Goal: Task Accomplishment & Management: Manage account settings

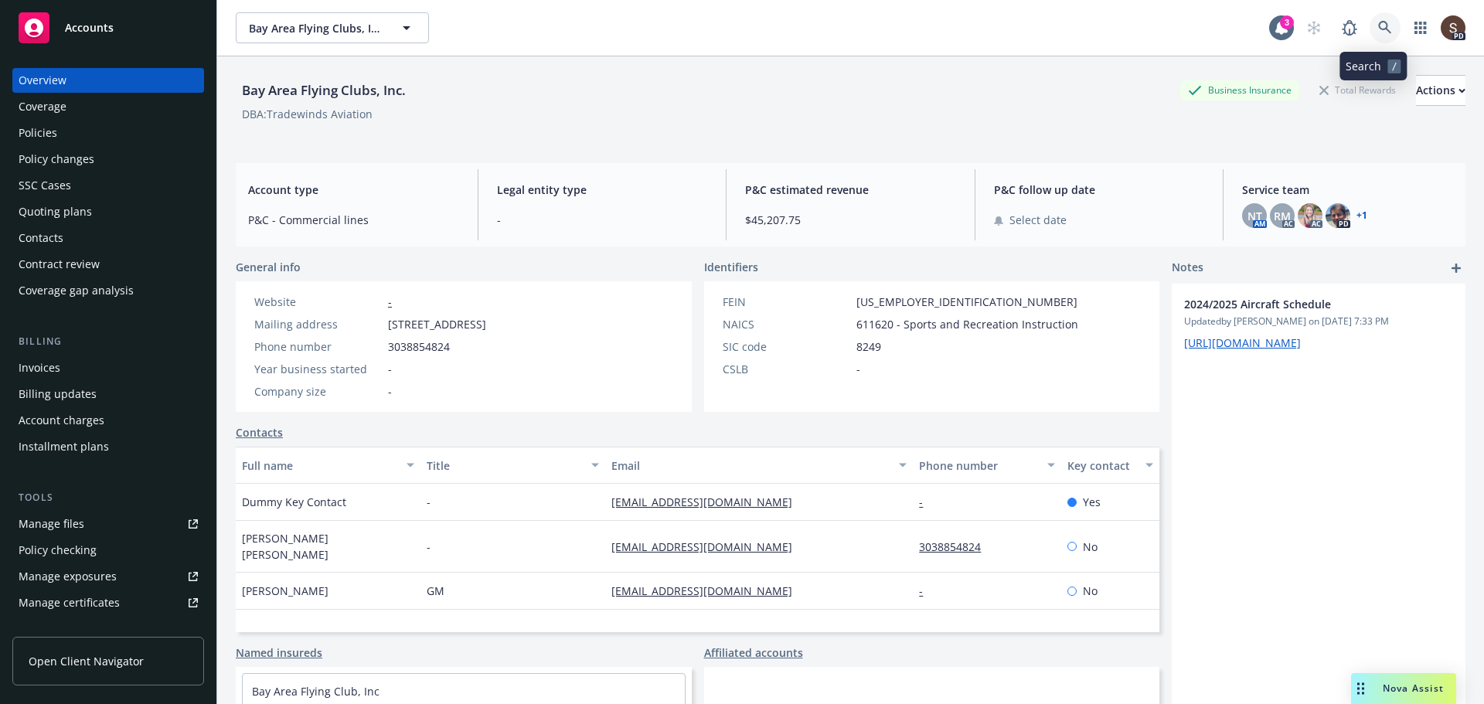
click at [1381, 32] on link at bounding box center [1385, 27] width 31 height 31
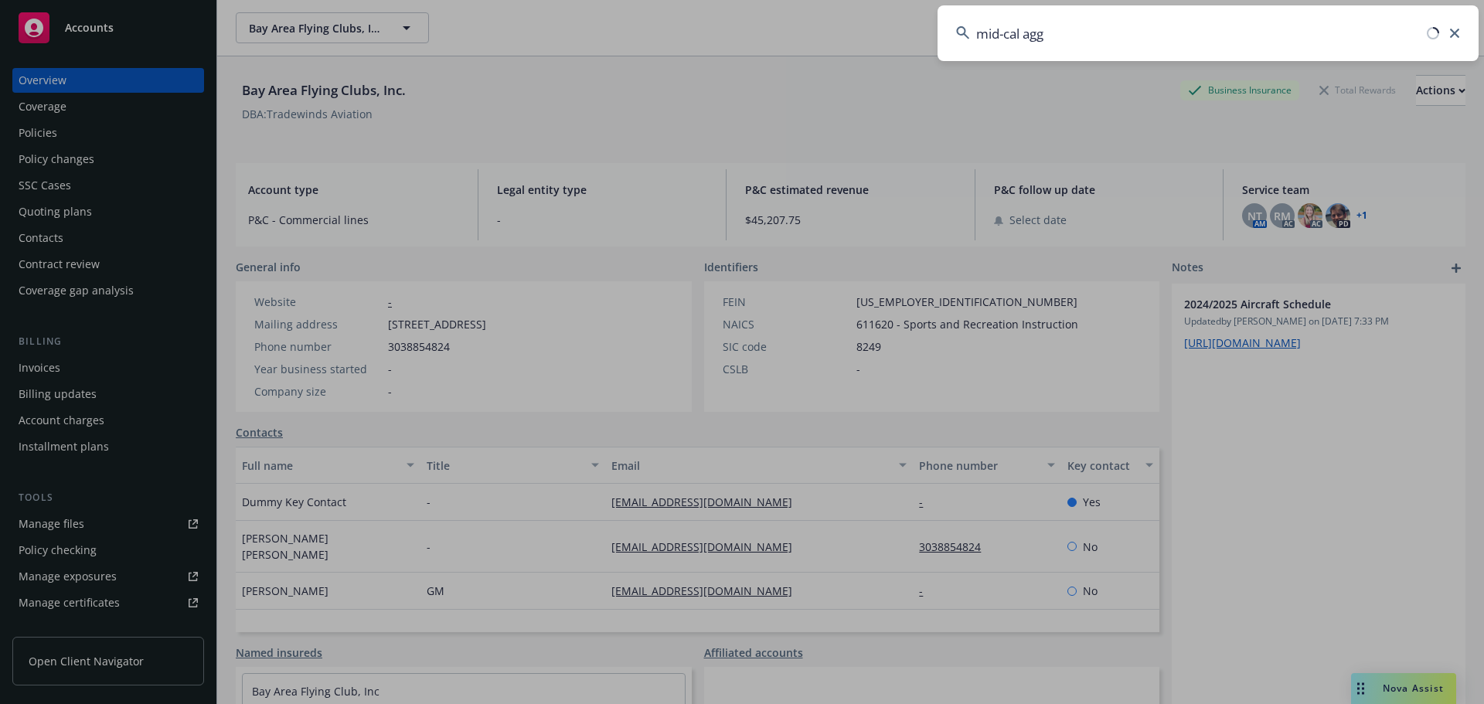
type input "mid-cal agg"
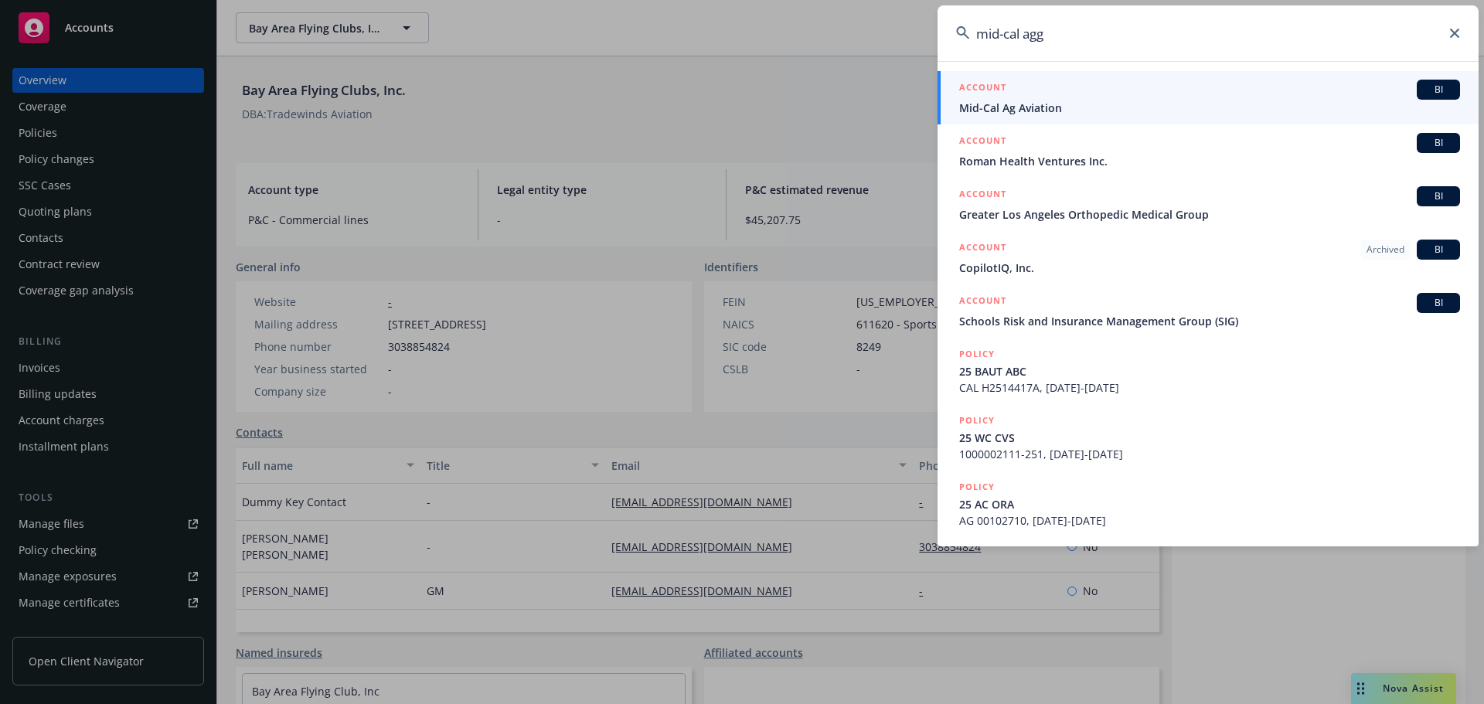
click at [999, 107] on span "Mid-Cal Ag Aviation" at bounding box center [1209, 108] width 501 height 16
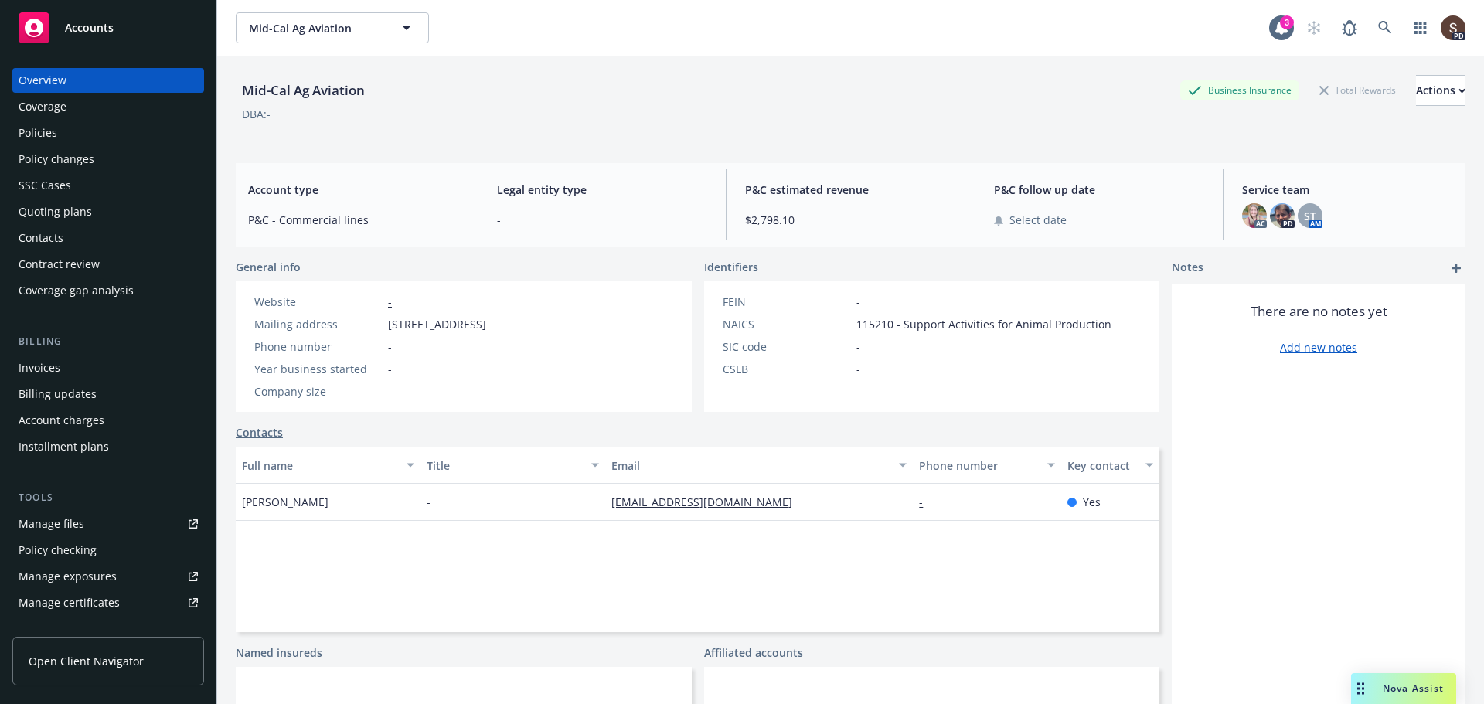
click at [62, 371] on div "Invoices" at bounding box center [108, 368] width 179 height 25
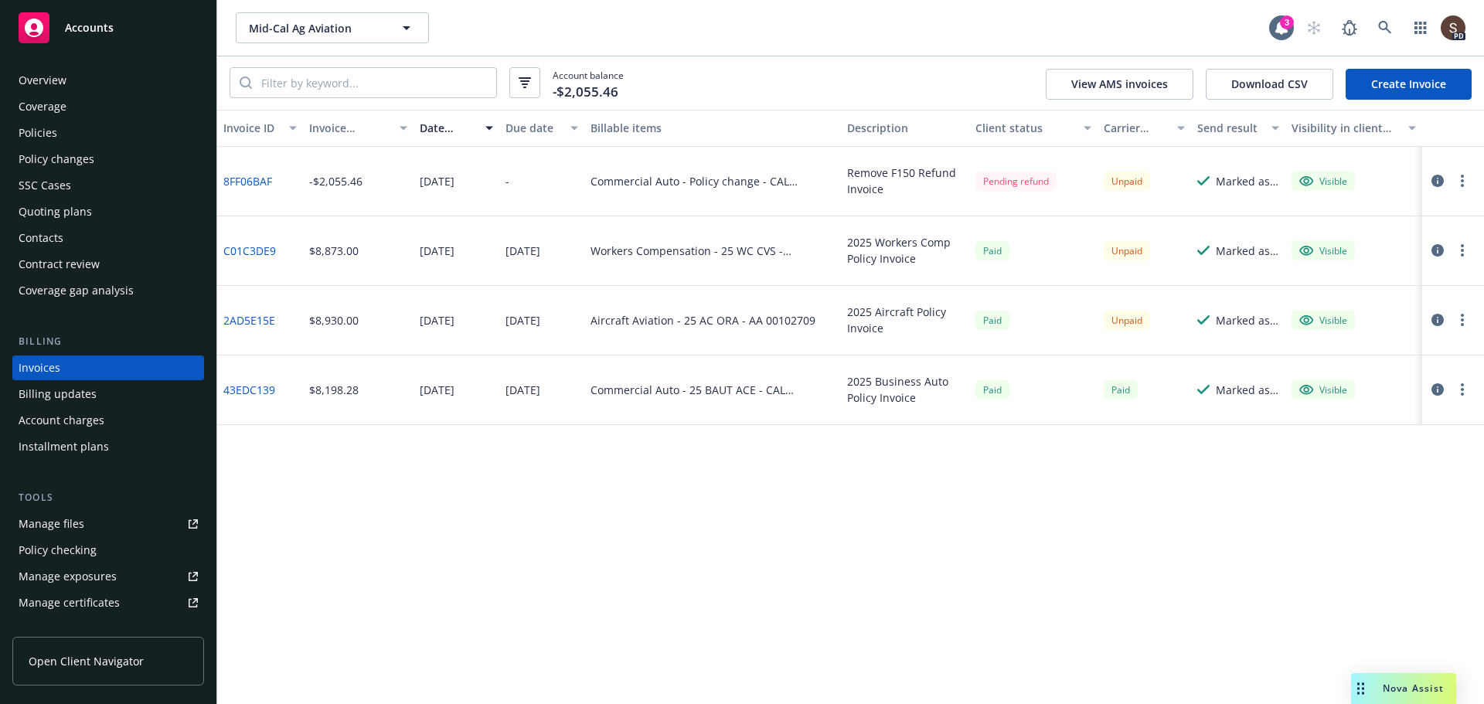
click at [1118, 248] on div "Unpaid" at bounding box center [1127, 250] width 46 height 19
click at [1003, 244] on div "Paid" at bounding box center [993, 250] width 34 height 19
click at [1439, 248] on icon "button" at bounding box center [1438, 250] width 12 height 12
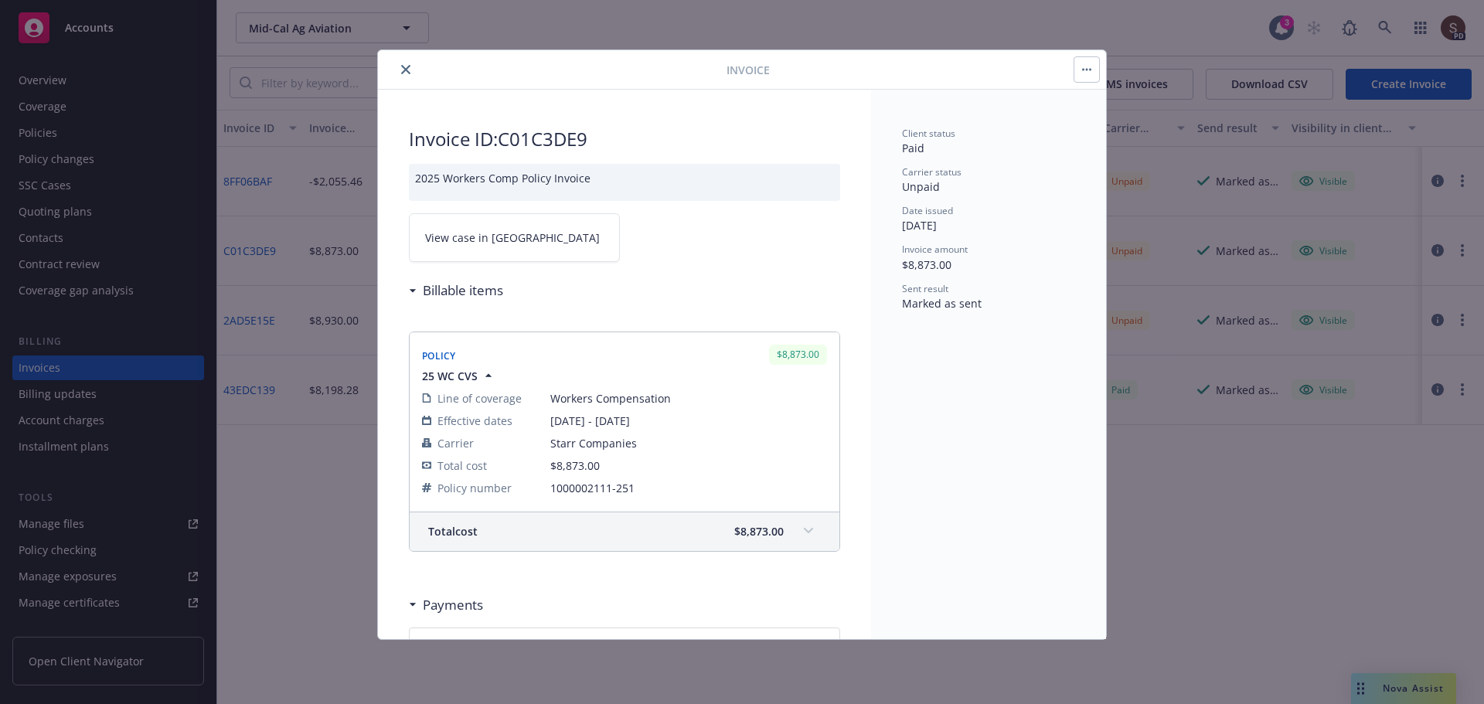
click at [404, 68] on icon "close" at bounding box center [405, 69] width 9 height 9
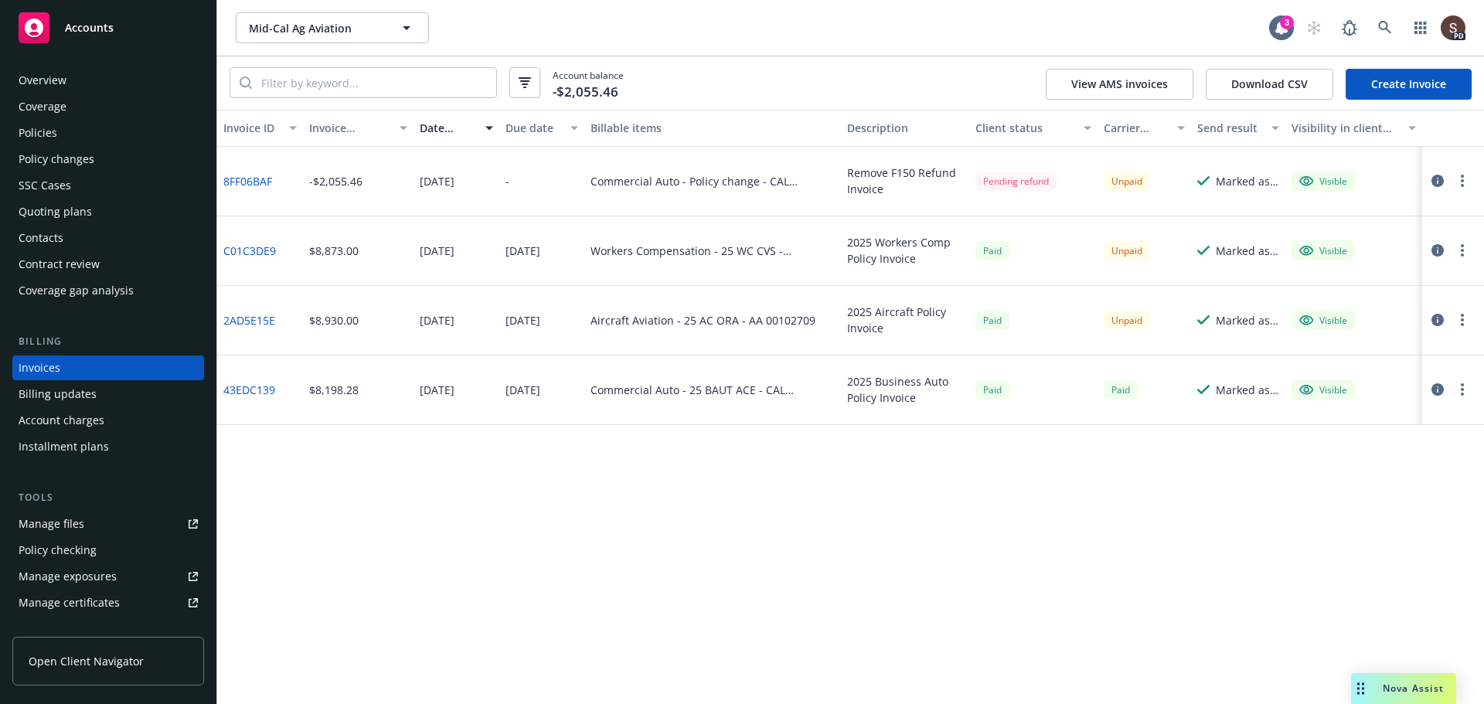
click at [258, 253] on link "C01C3DE9" at bounding box center [249, 251] width 53 height 16
click at [1433, 247] on icon "button" at bounding box center [1438, 250] width 12 height 12
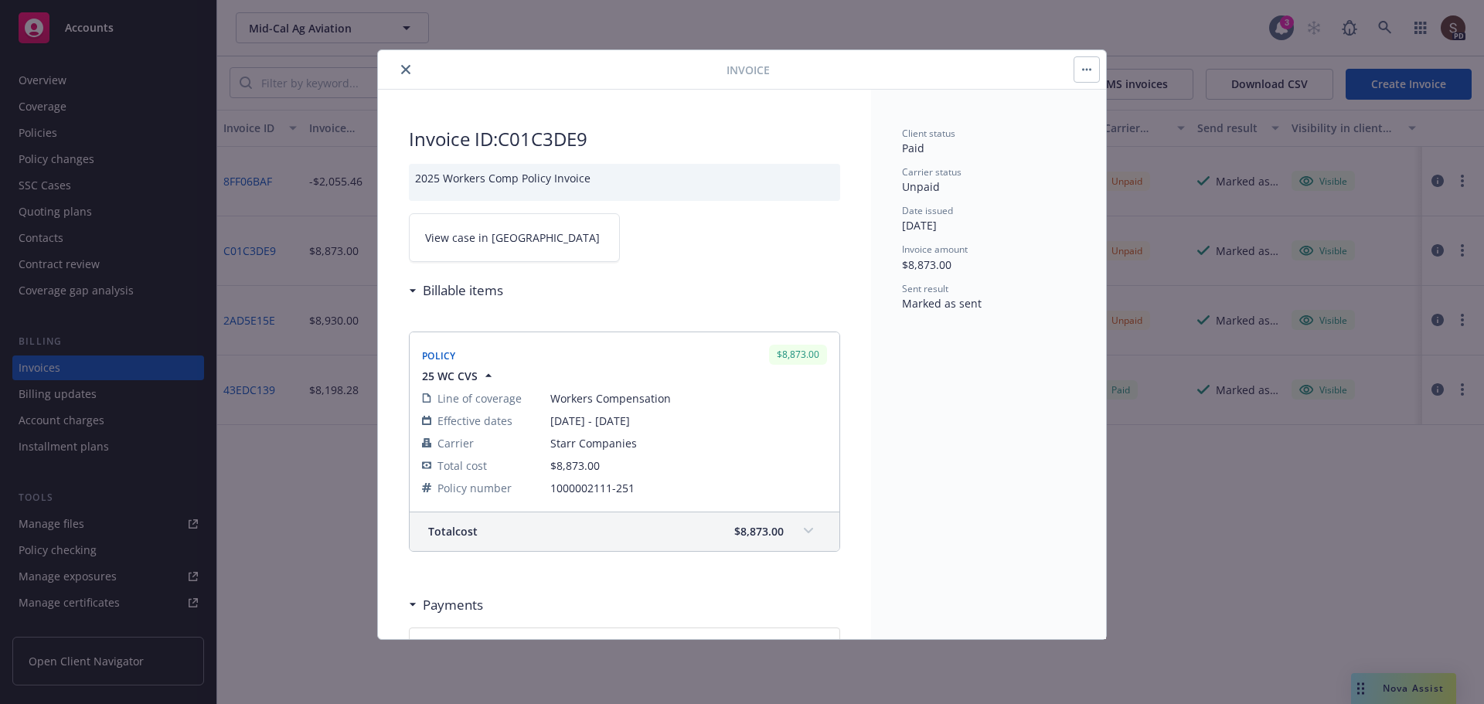
click at [551, 243] on link "View case in SSC" at bounding box center [514, 237] width 211 height 49
click at [411, 62] on button "close" at bounding box center [406, 69] width 19 height 19
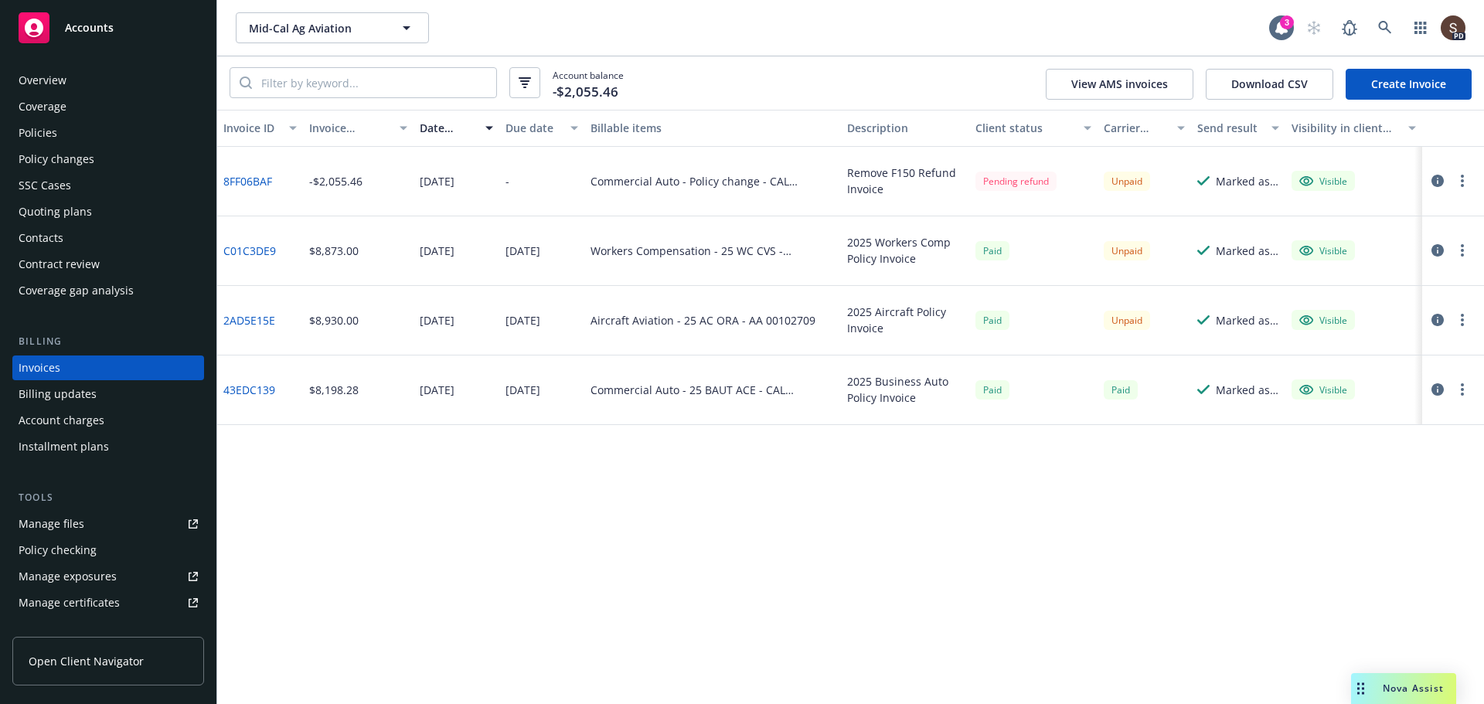
click at [58, 514] on div "Manage files" at bounding box center [52, 524] width 66 height 25
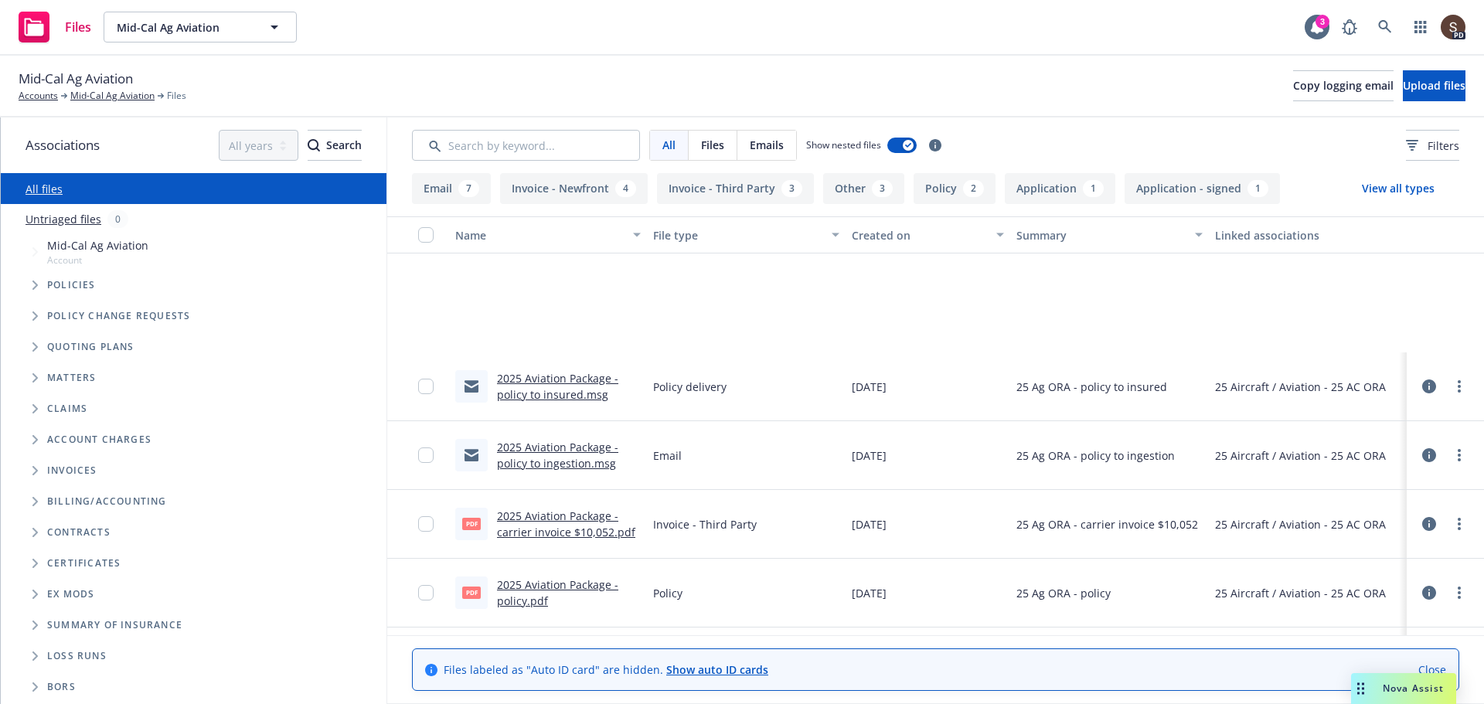
scroll to position [541, 0]
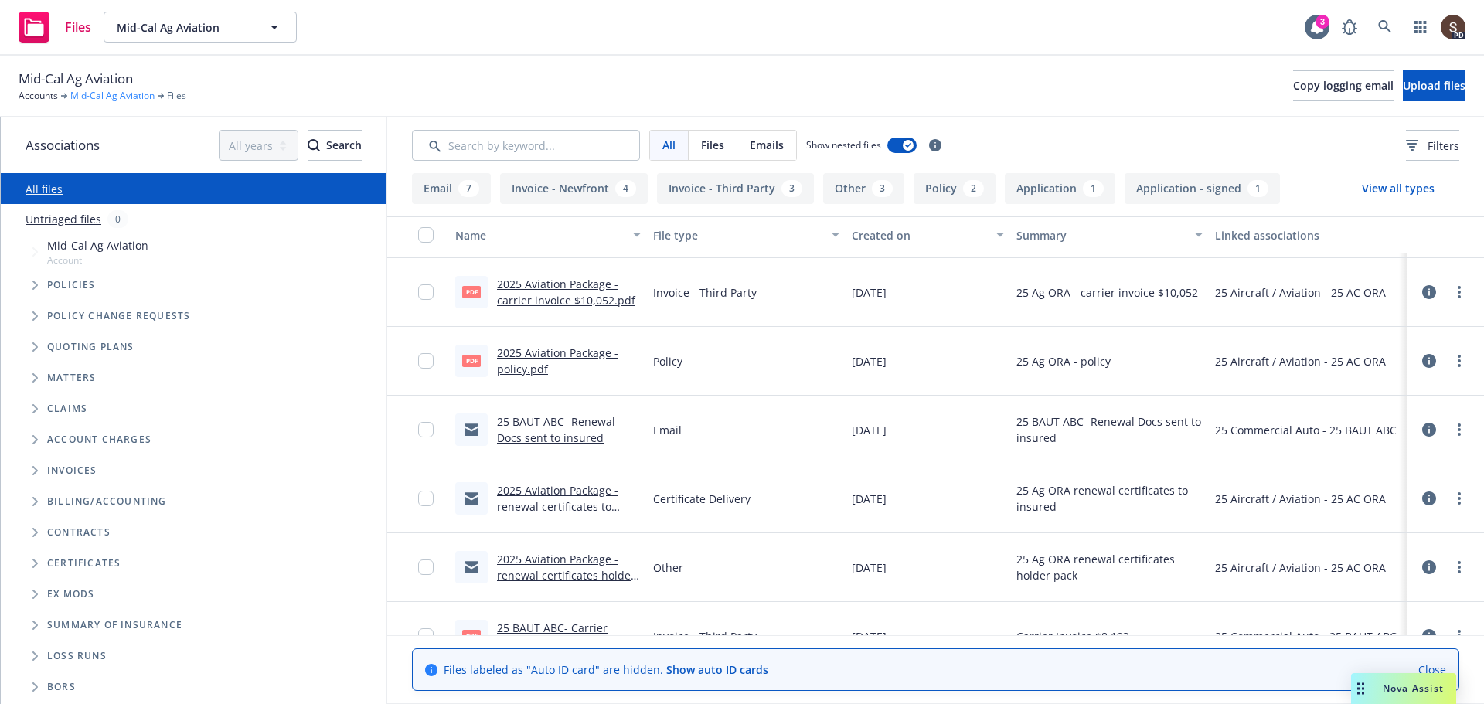
click at [135, 96] on link "Mid-Cal Ag Aviation" at bounding box center [112, 96] width 84 height 14
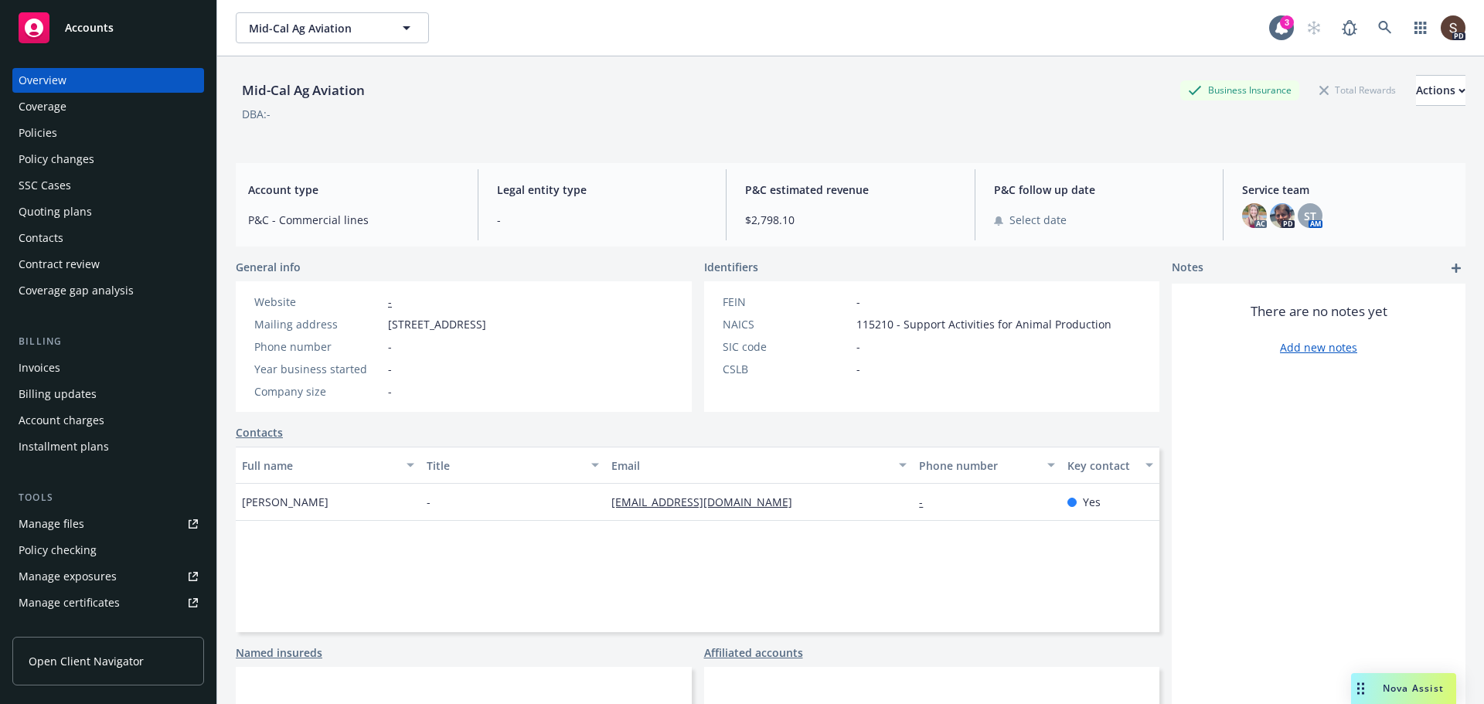
click at [48, 128] on div "Policies" at bounding box center [38, 133] width 39 height 25
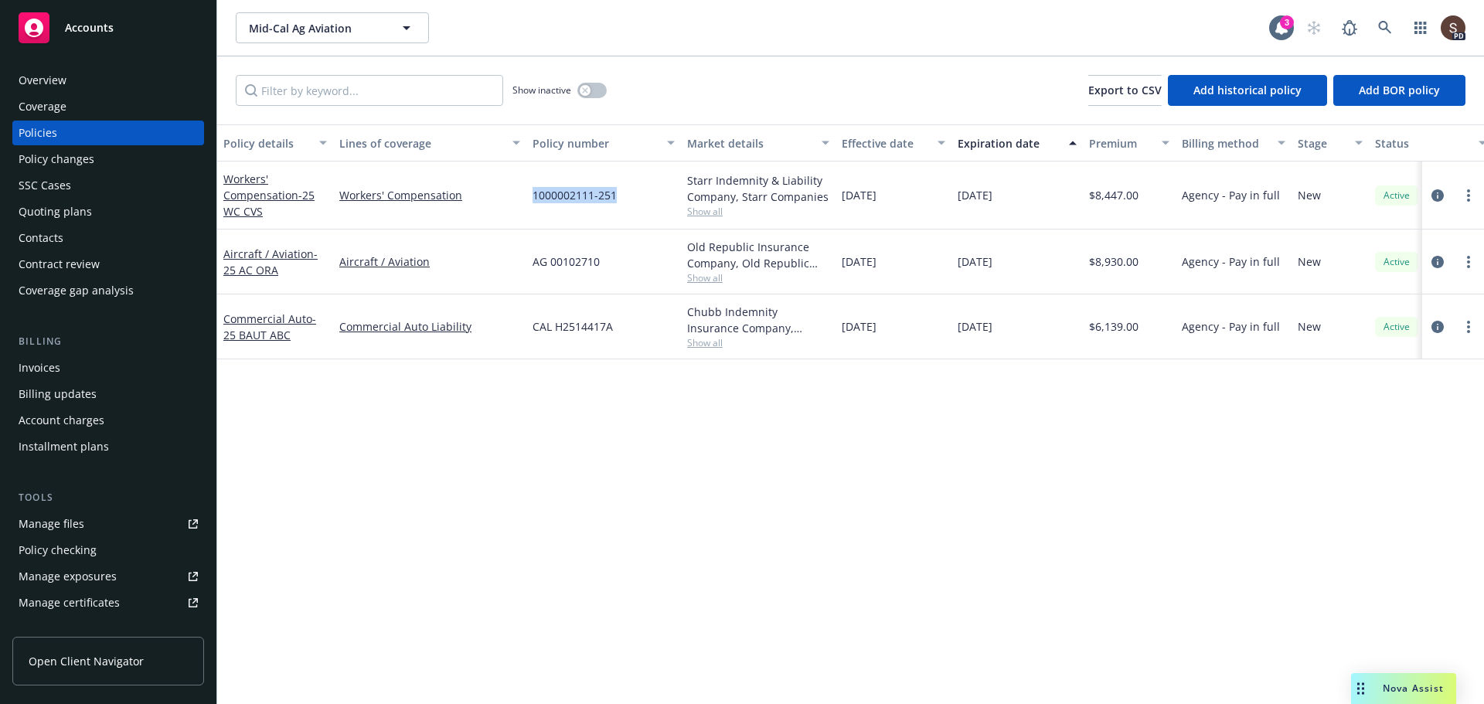
drag, startPoint x: 533, startPoint y: 197, endPoint x: 623, endPoint y: 197, distance: 89.7
click at [623, 197] on div "1000002111-251" at bounding box center [603, 196] width 155 height 68
copy span "1000002111-251"
click at [48, 366] on div "Invoices" at bounding box center [40, 368] width 42 height 25
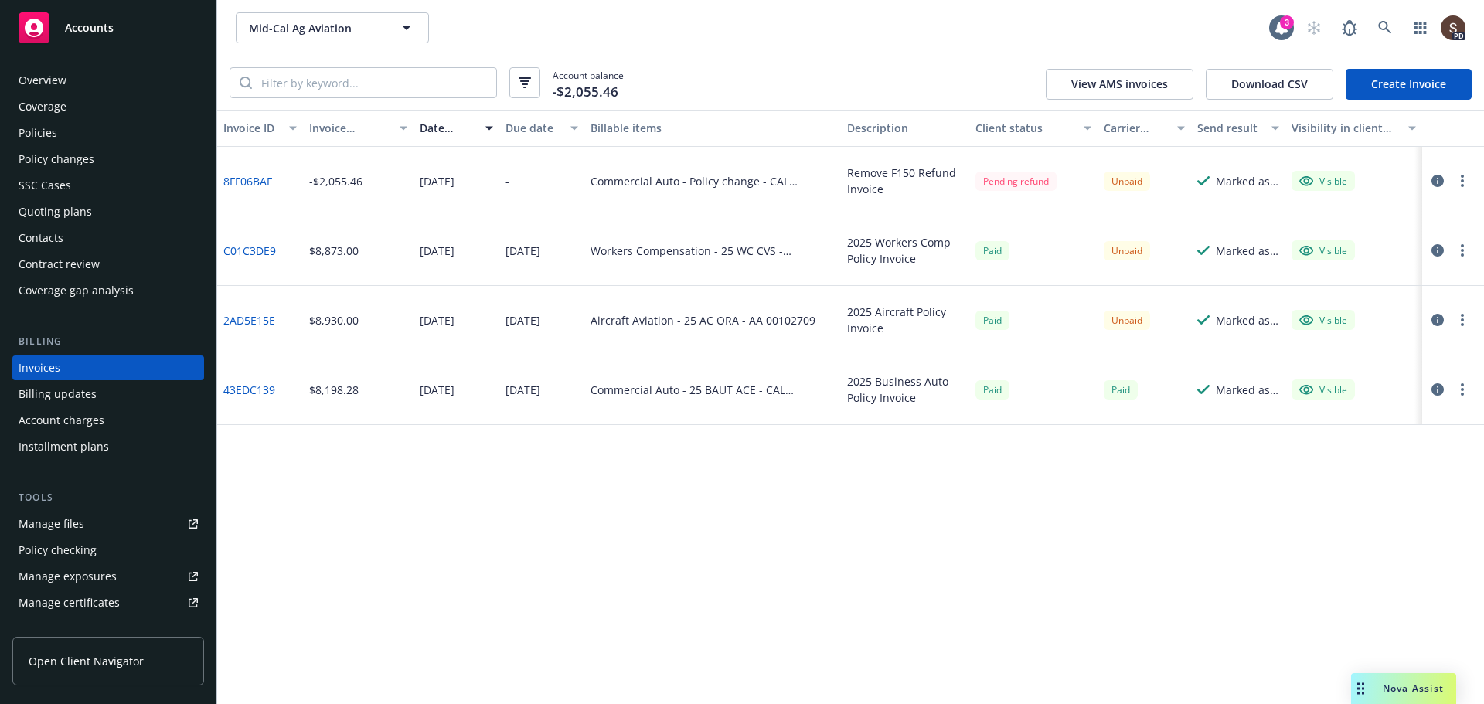
click at [719, 323] on div "Aircraft Aviation - 25 AC ORA - AA 00102709" at bounding box center [703, 320] width 225 height 16
click at [49, 135] on div "Policies" at bounding box center [38, 133] width 39 height 25
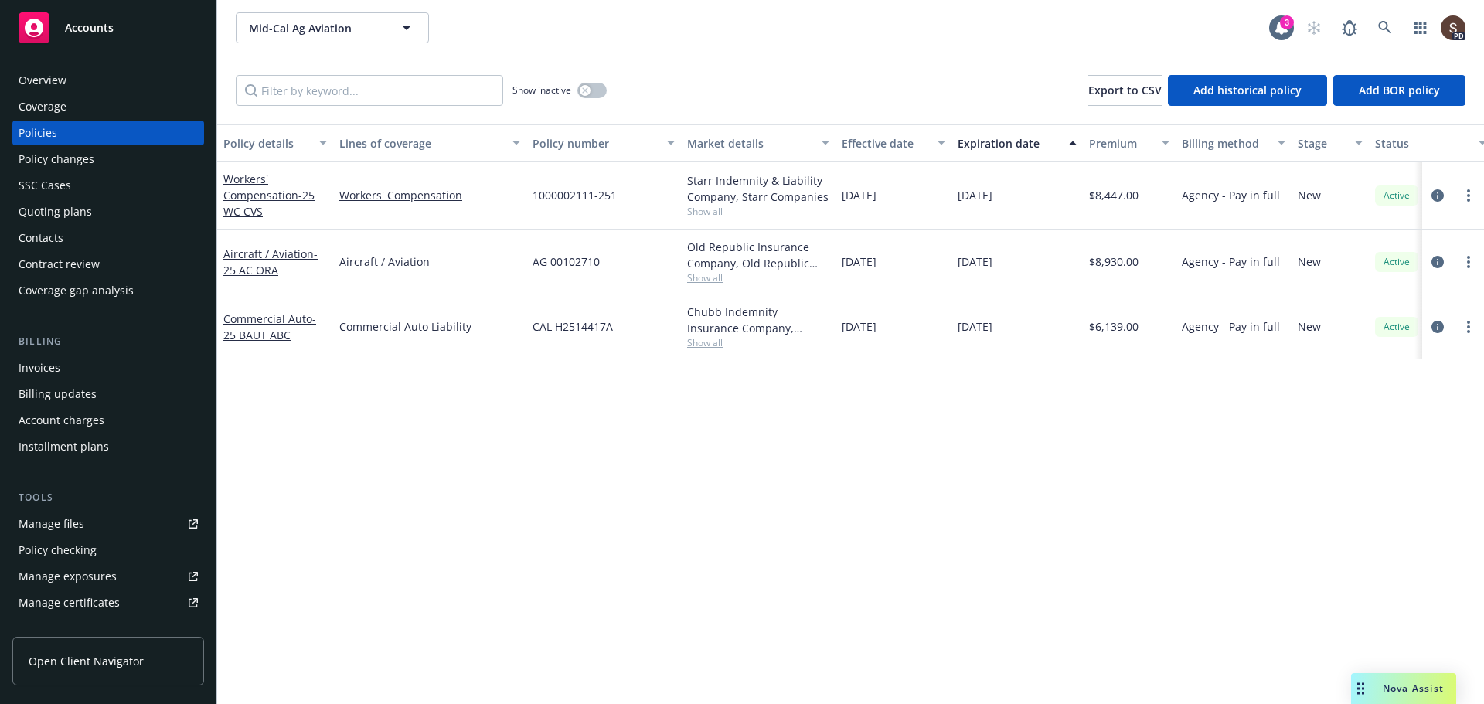
click at [42, 367] on div "Invoices" at bounding box center [40, 368] width 42 height 25
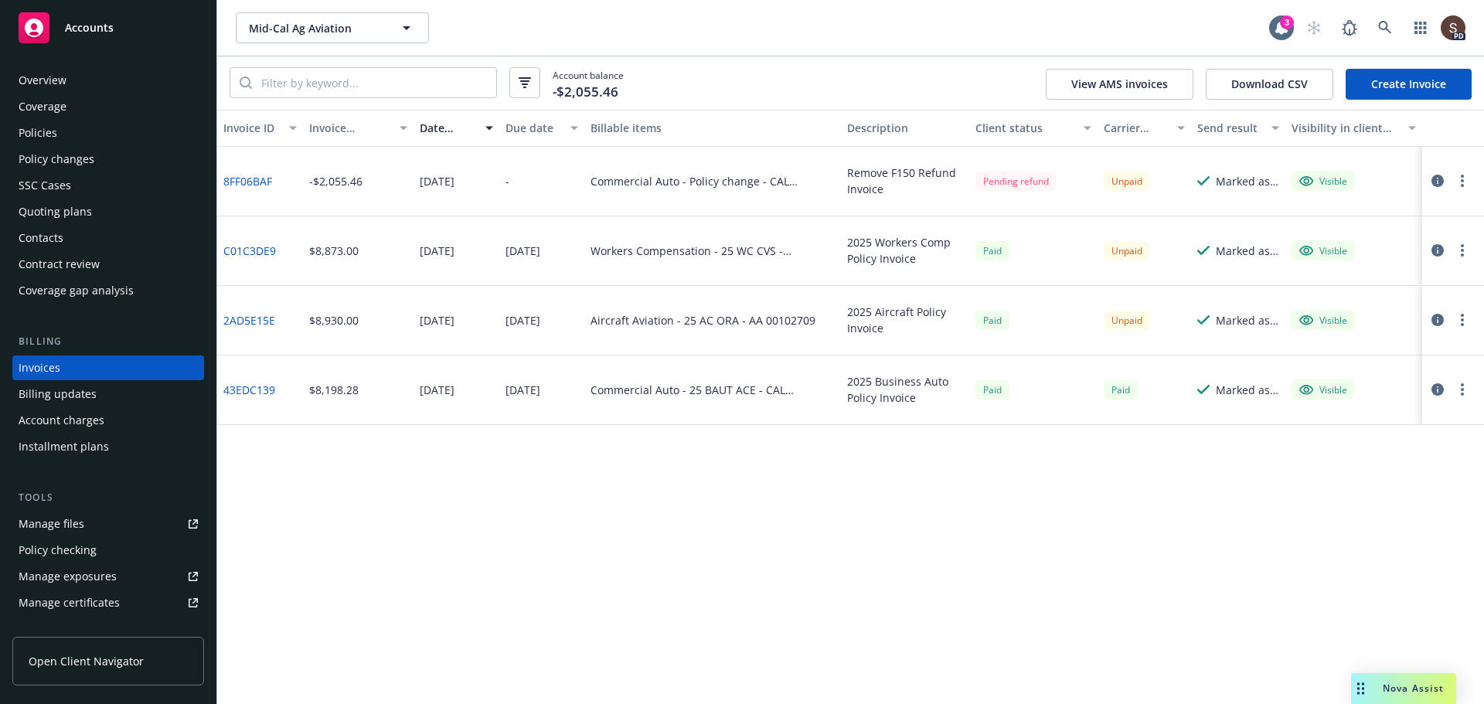
click at [43, 136] on div "Policies" at bounding box center [38, 133] width 39 height 25
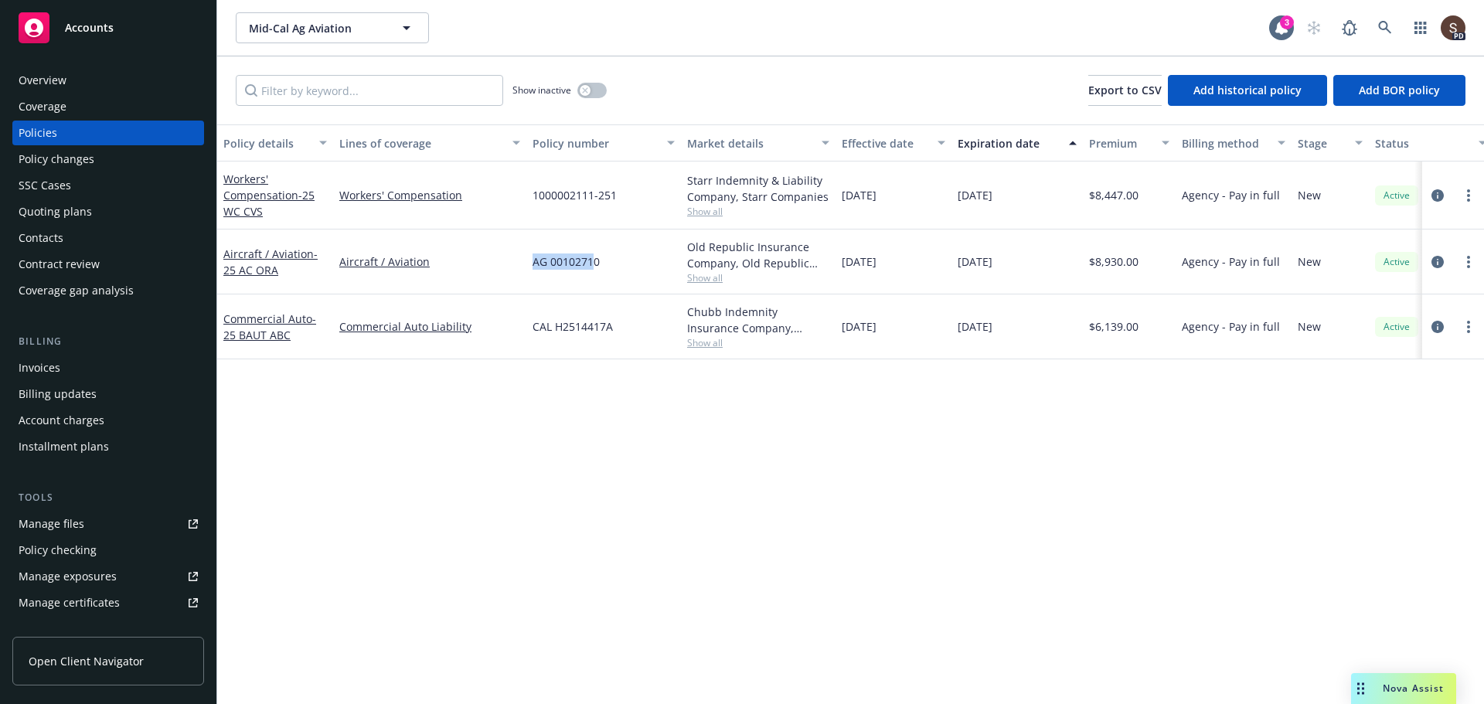
drag, startPoint x: 531, startPoint y: 261, endPoint x: 593, endPoint y: 252, distance: 62.4
click at [593, 252] on div "AG 00102710" at bounding box center [603, 262] width 155 height 65
drag, startPoint x: 533, startPoint y: 260, endPoint x: 605, endPoint y: 268, distance: 72.4
click at [605, 268] on div "AG 00102710" at bounding box center [603, 262] width 155 height 65
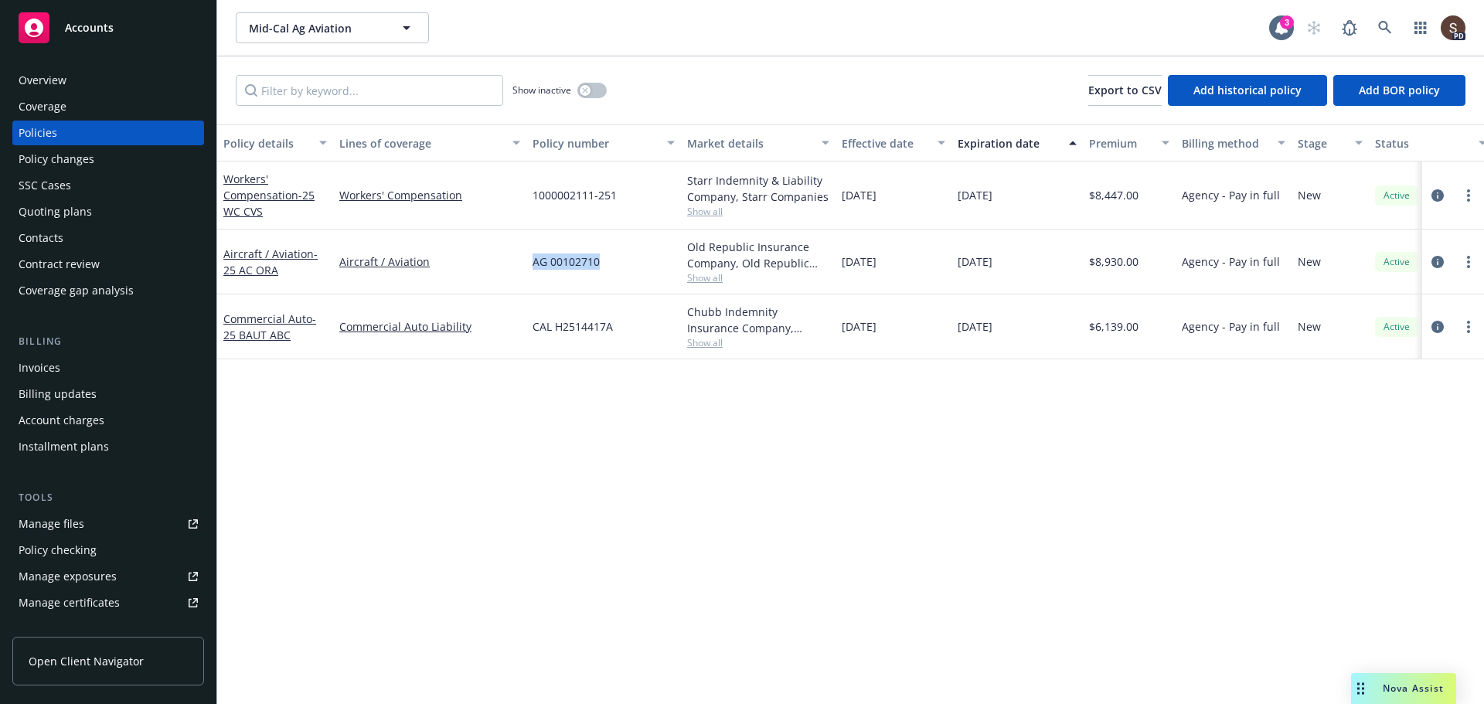
copy span "AG 00102710"
click at [38, 370] on div "Invoices" at bounding box center [40, 368] width 42 height 25
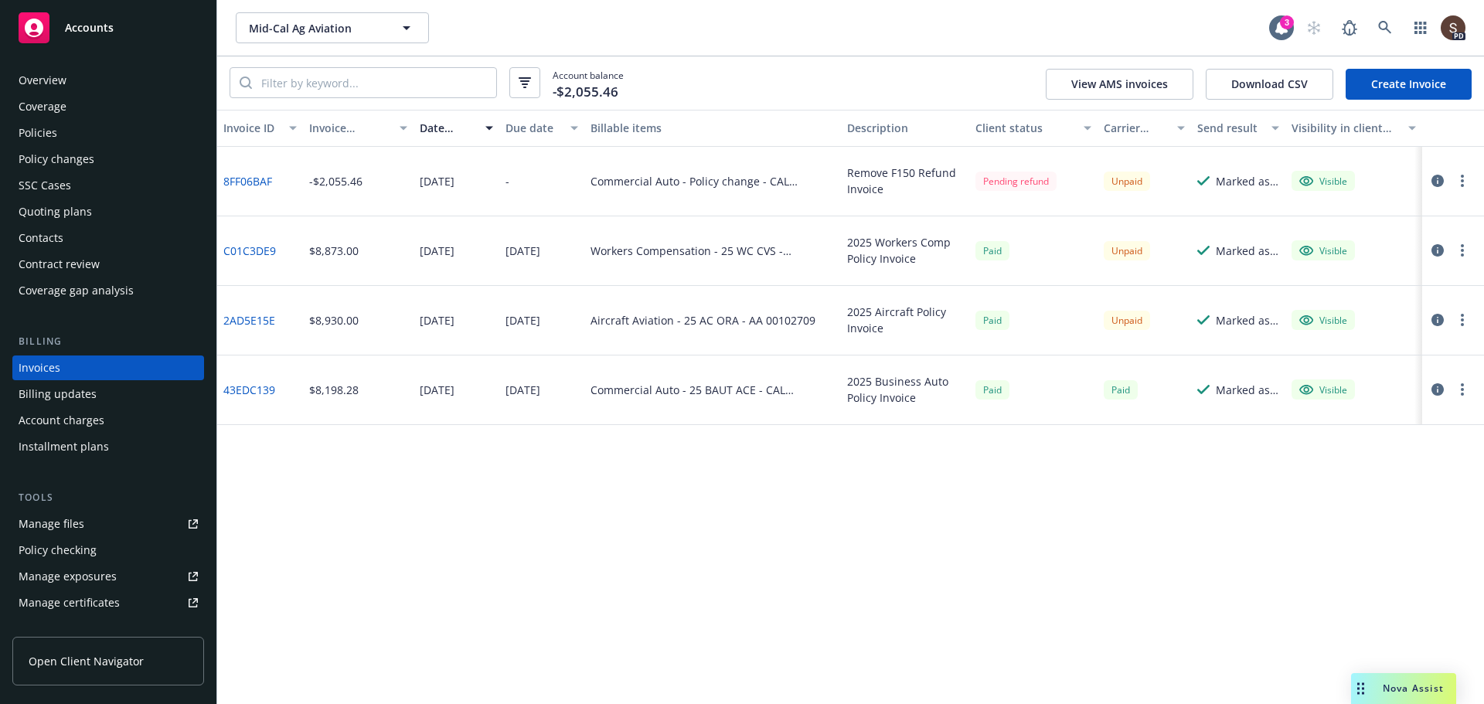
click at [32, 134] on div "Policies" at bounding box center [38, 133] width 39 height 25
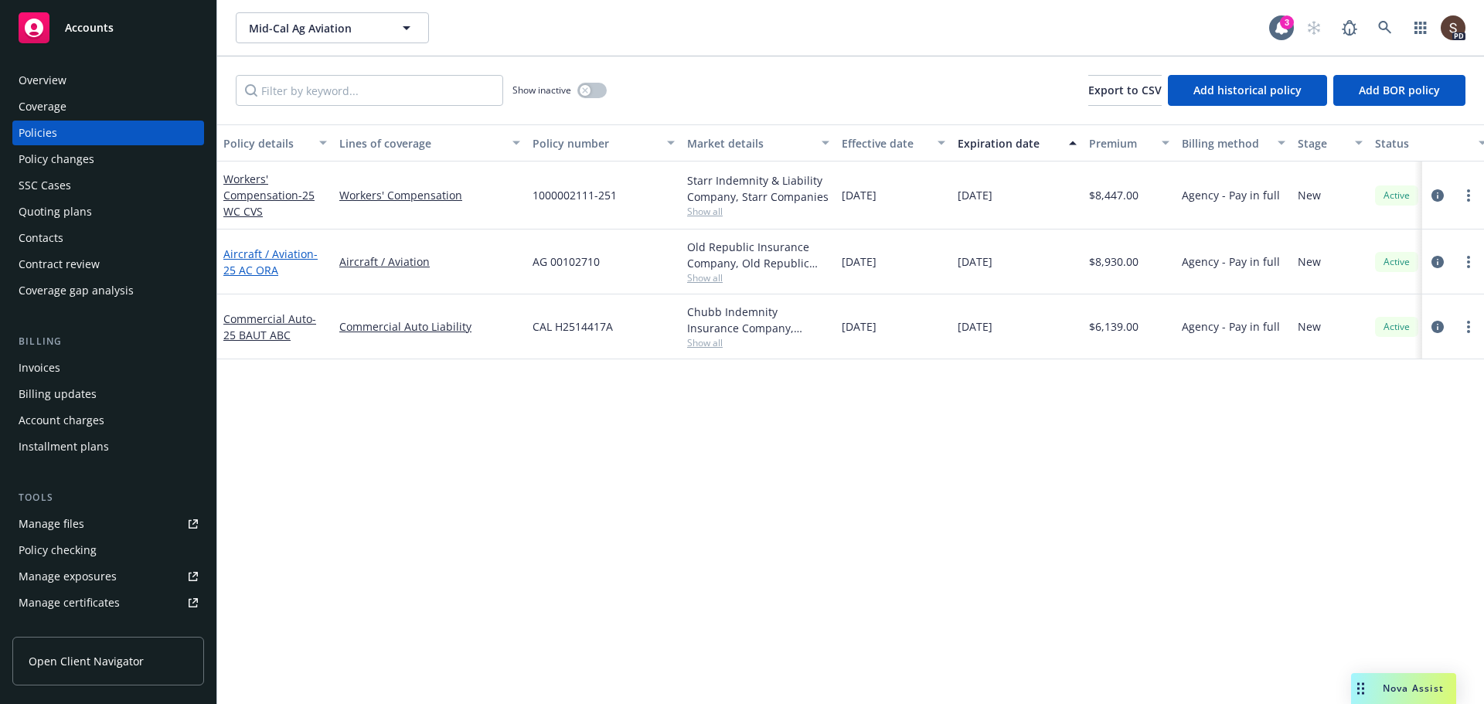
click at [304, 256] on link "Aircraft / Aviation - 25 AC ORA" at bounding box center [270, 262] width 94 height 31
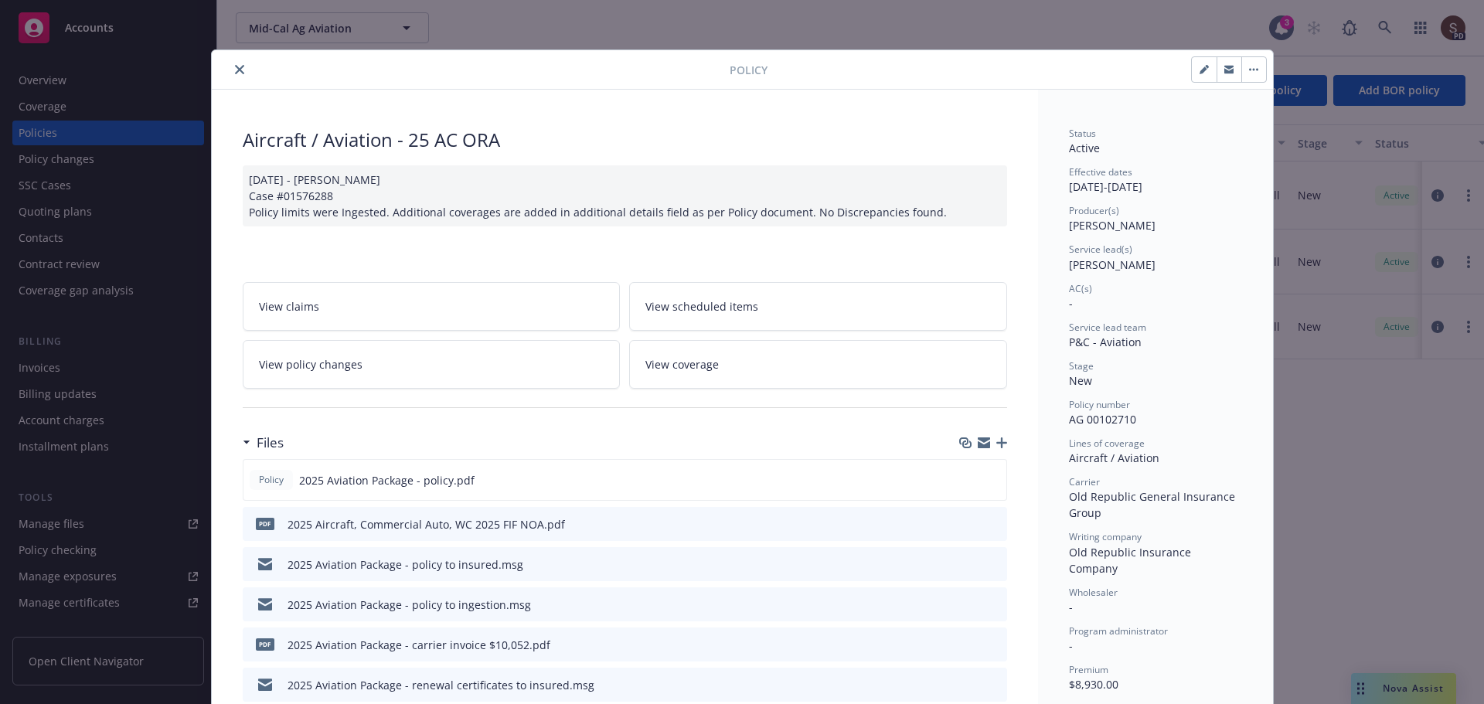
click at [408, 362] on link "View policy changes" at bounding box center [432, 364] width 378 height 49
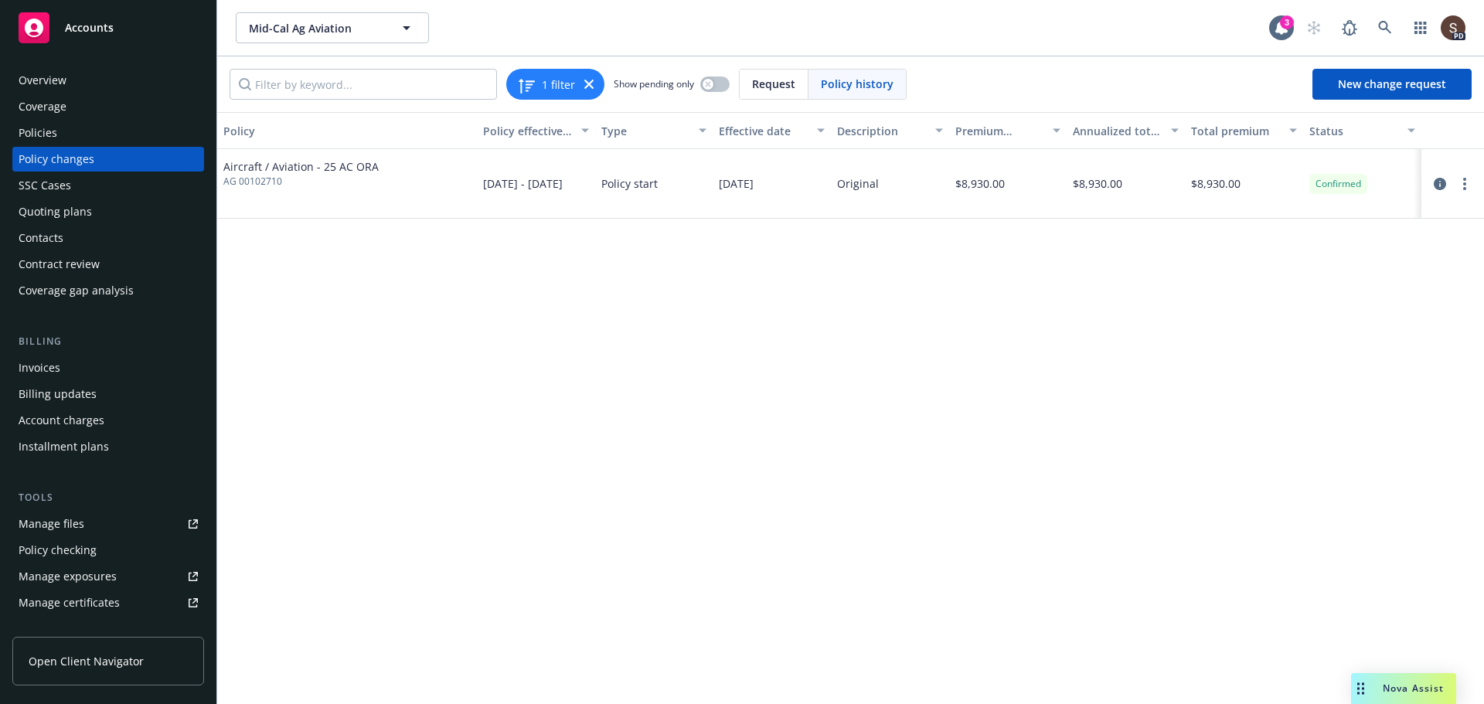
click at [29, 363] on div "Invoices" at bounding box center [40, 368] width 42 height 25
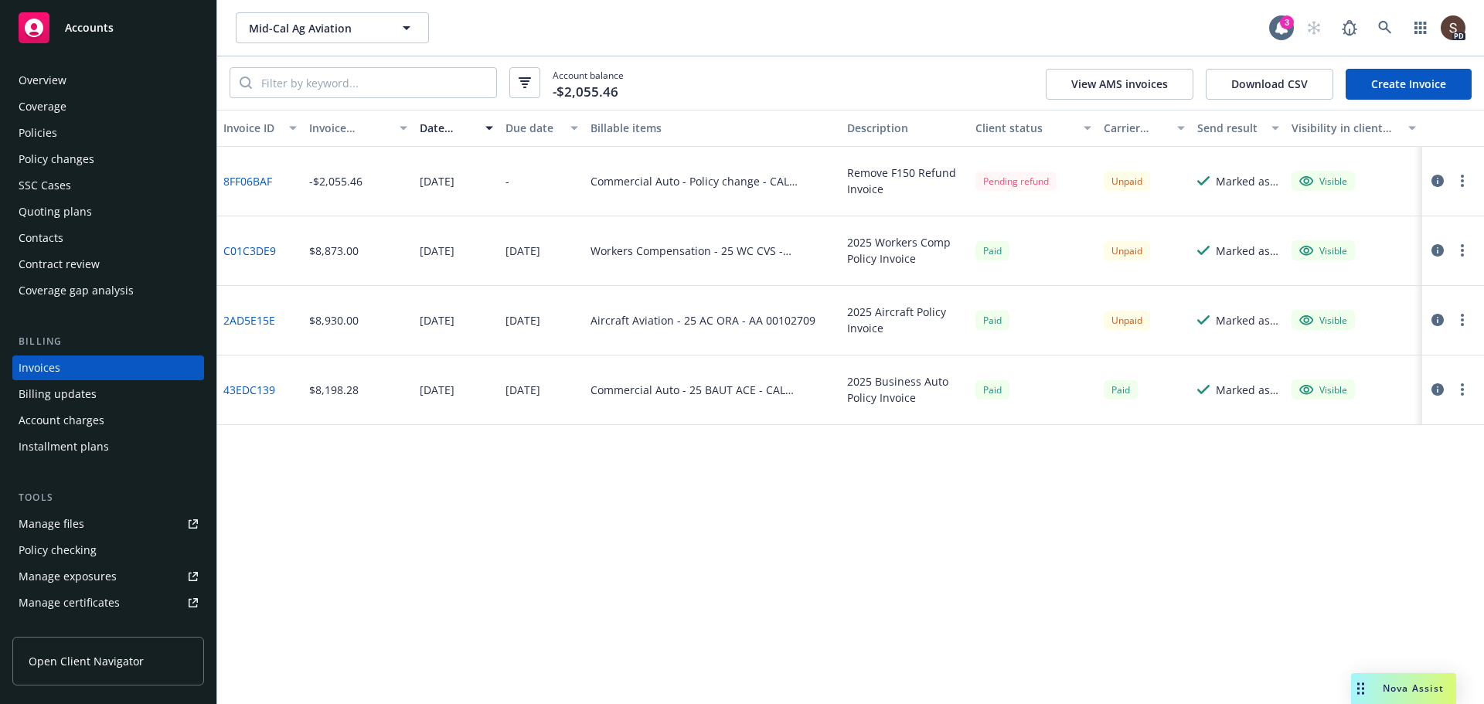
click at [1437, 319] on icon "button" at bounding box center [1438, 320] width 12 height 12
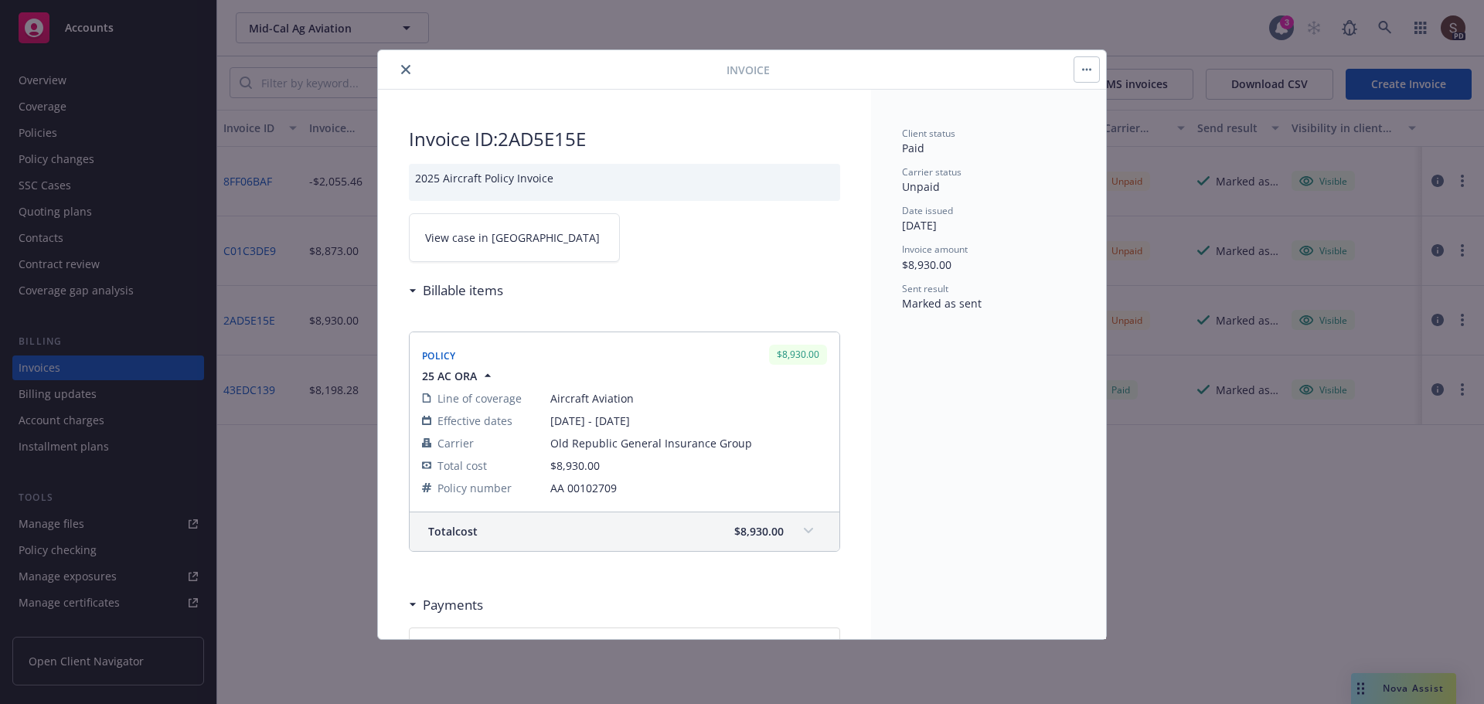
click at [515, 238] on link "View case in SSC" at bounding box center [514, 237] width 211 height 49
click at [411, 71] on button "close" at bounding box center [406, 69] width 19 height 19
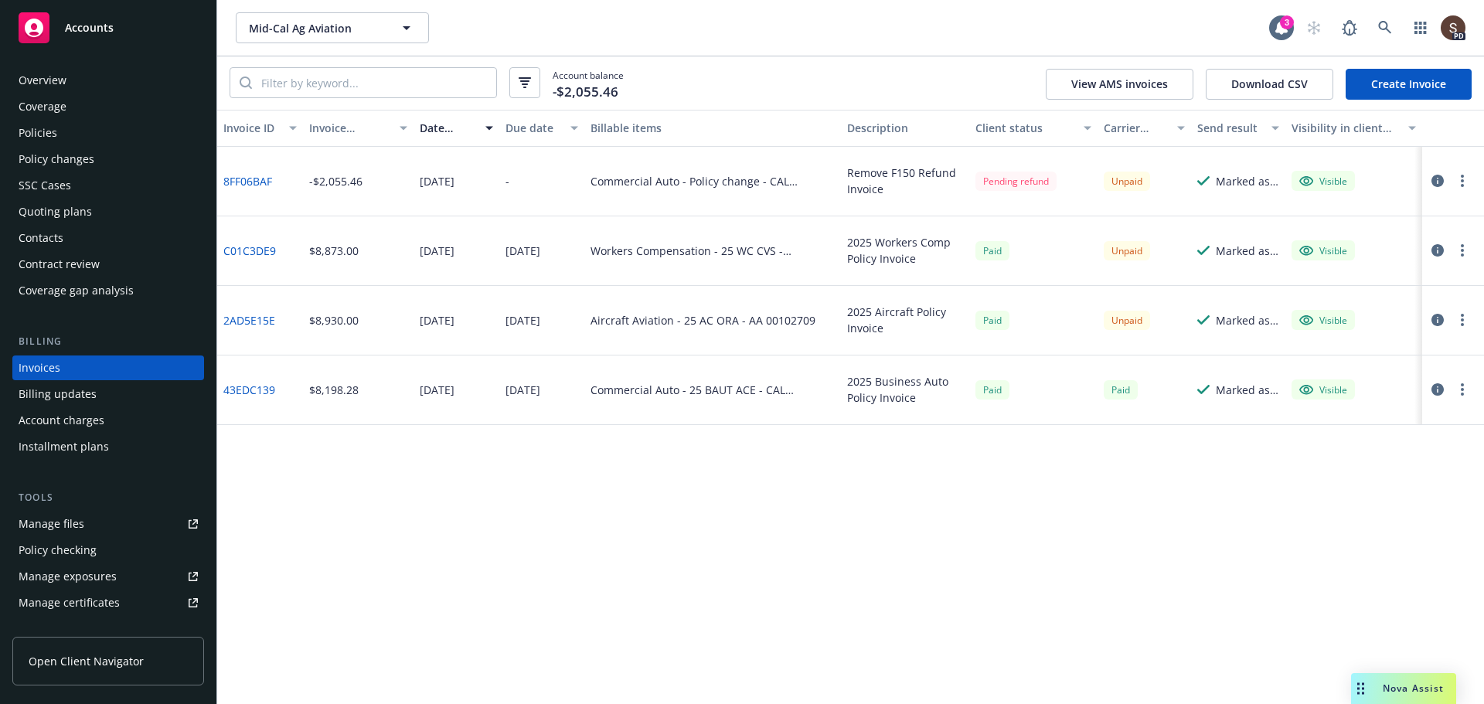
click at [42, 135] on div "Policies" at bounding box center [38, 133] width 39 height 25
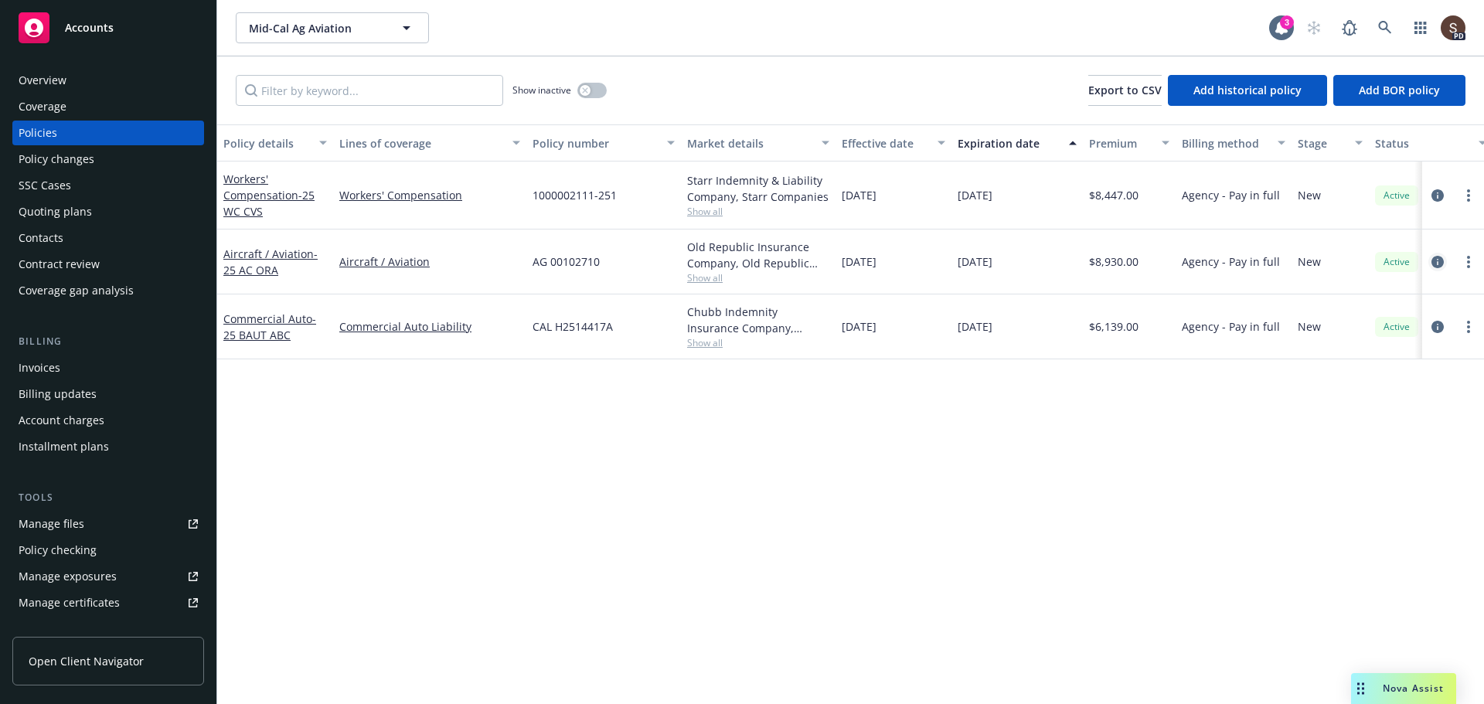
click at [1437, 257] on icon "circleInformation" at bounding box center [1438, 262] width 12 height 12
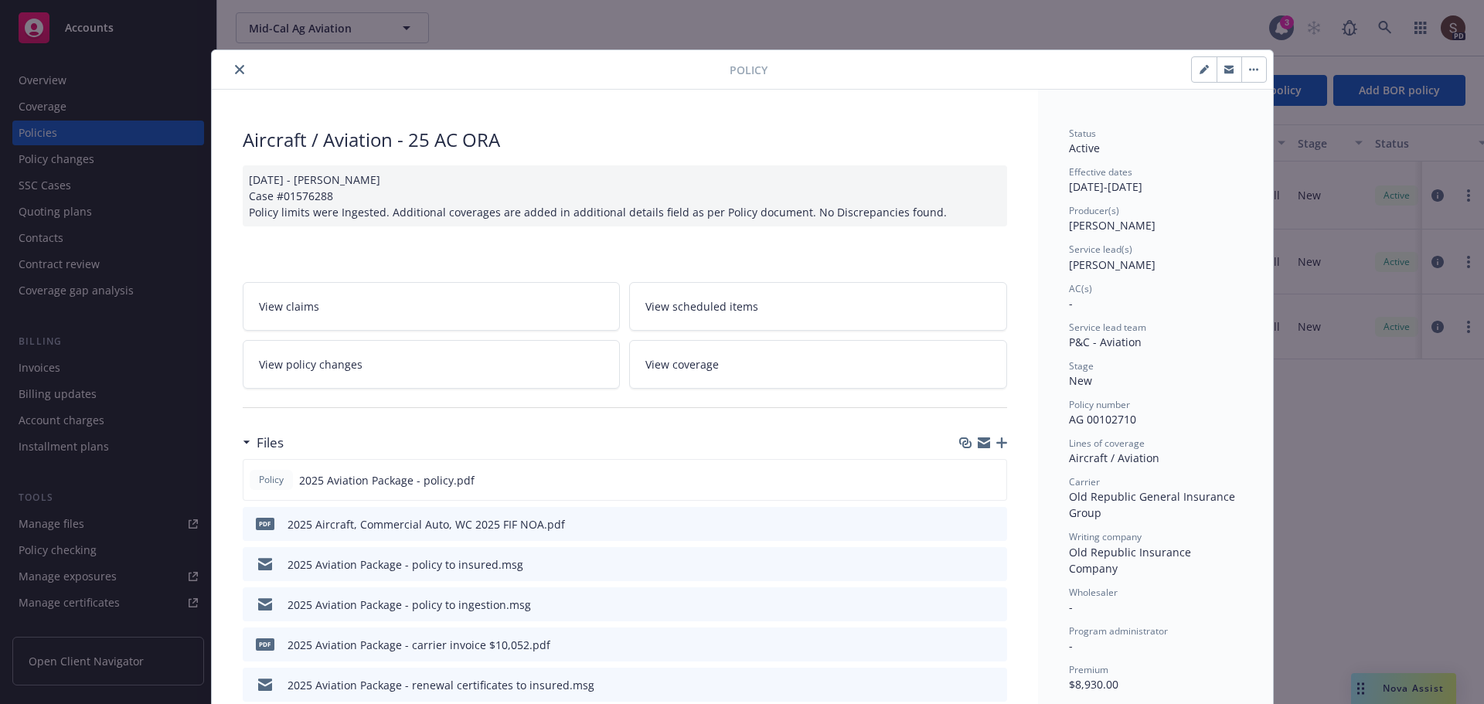
click at [554, 372] on link "View policy changes" at bounding box center [432, 364] width 378 height 49
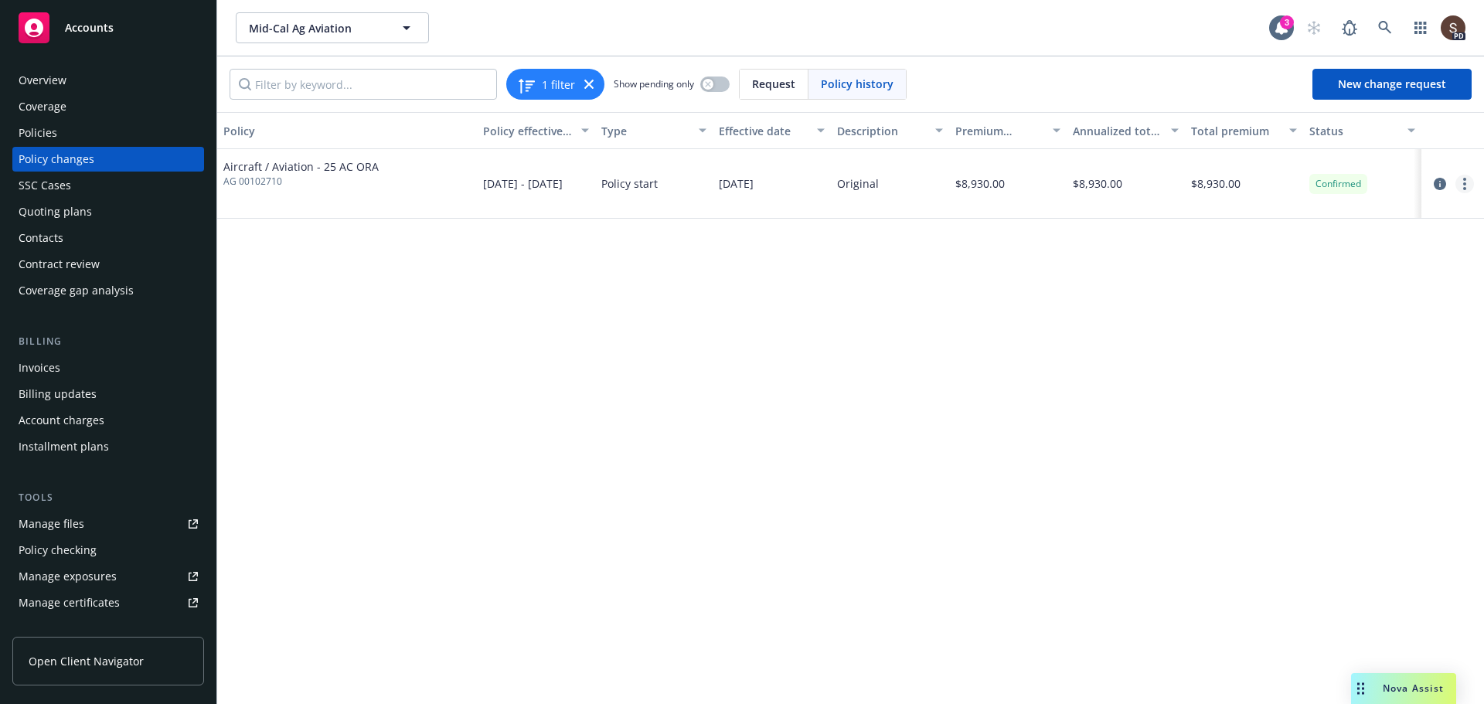
click at [1460, 182] on link "more" at bounding box center [1465, 184] width 19 height 19
click at [1295, 303] on link "Edit billing info" at bounding box center [1340, 308] width 265 height 31
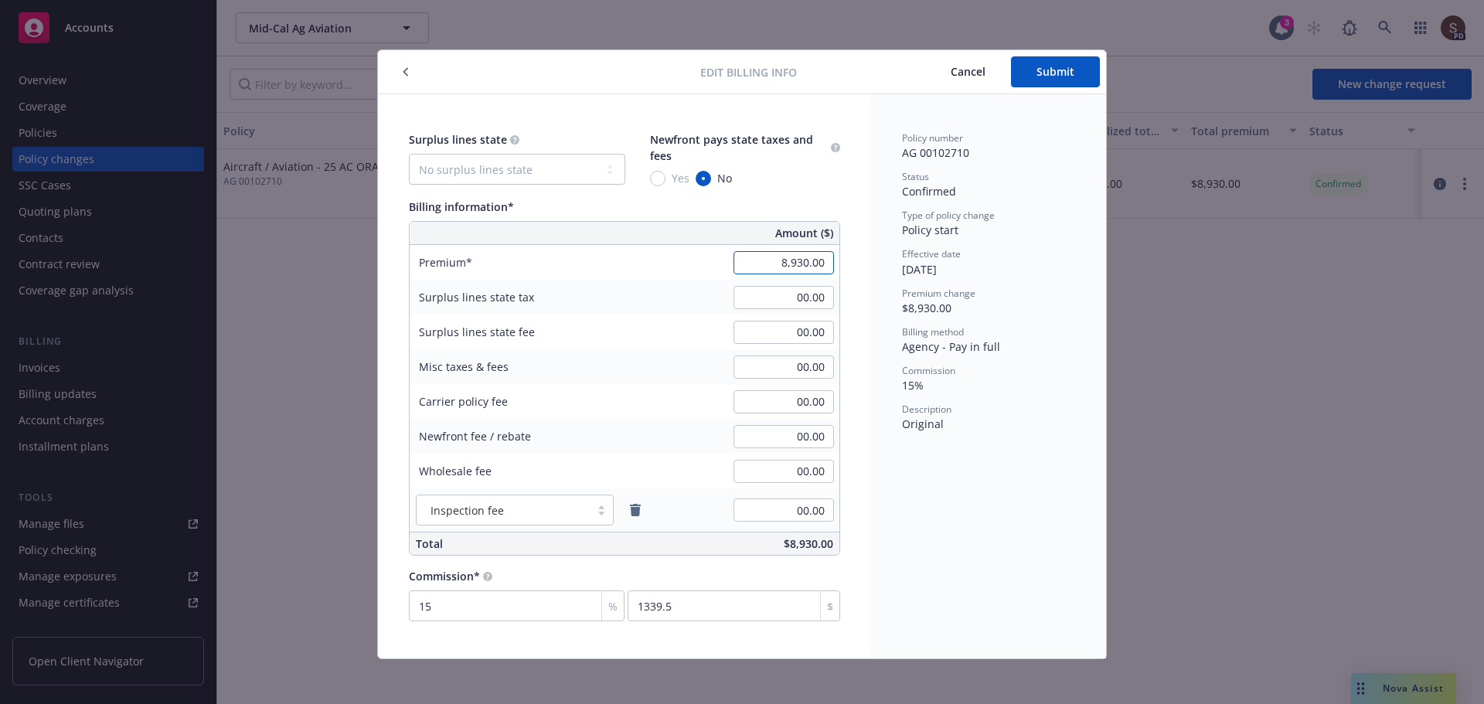
click at [773, 270] on input "8,930.00" at bounding box center [784, 262] width 100 height 23
type input "10,052.00"
type input "1507.8"
click at [1075, 73] on button "Submit" at bounding box center [1055, 71] width 89 height 31
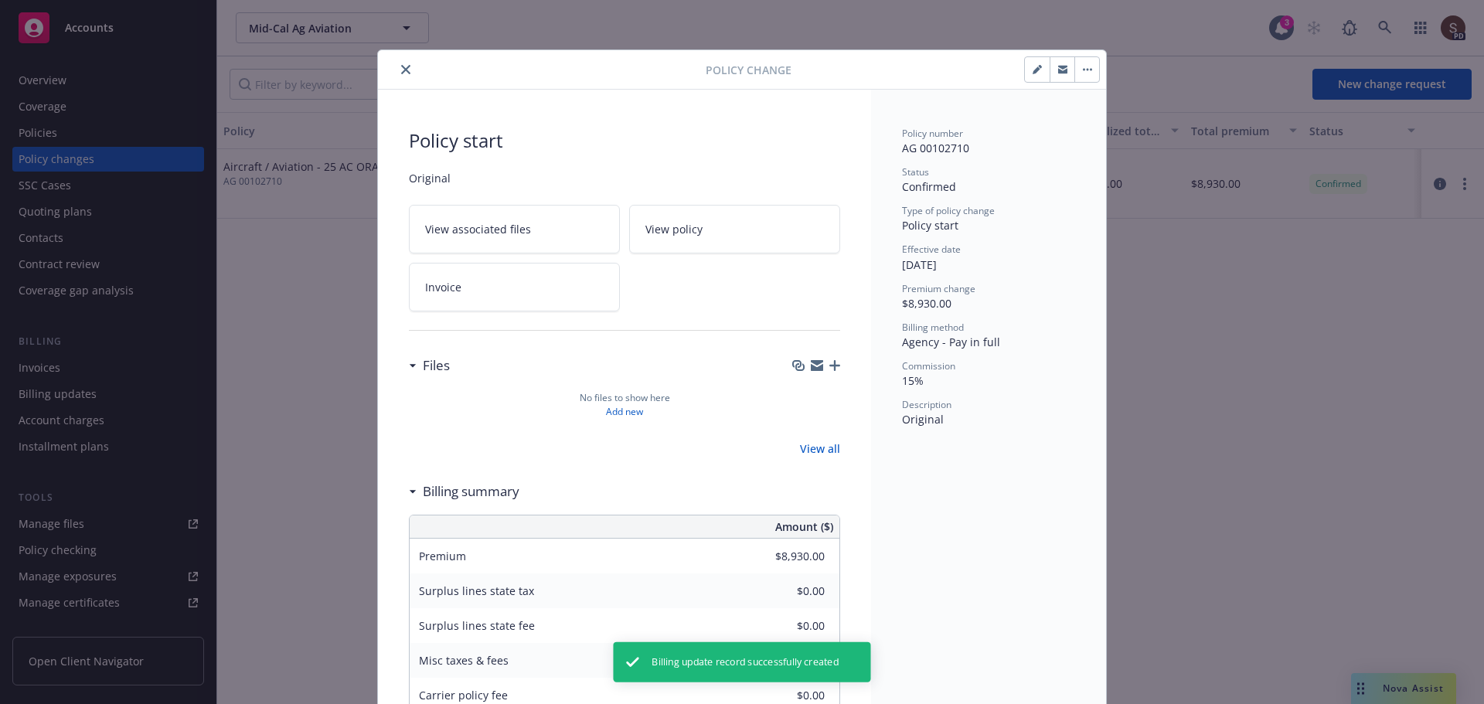
type input "$10,052.00"
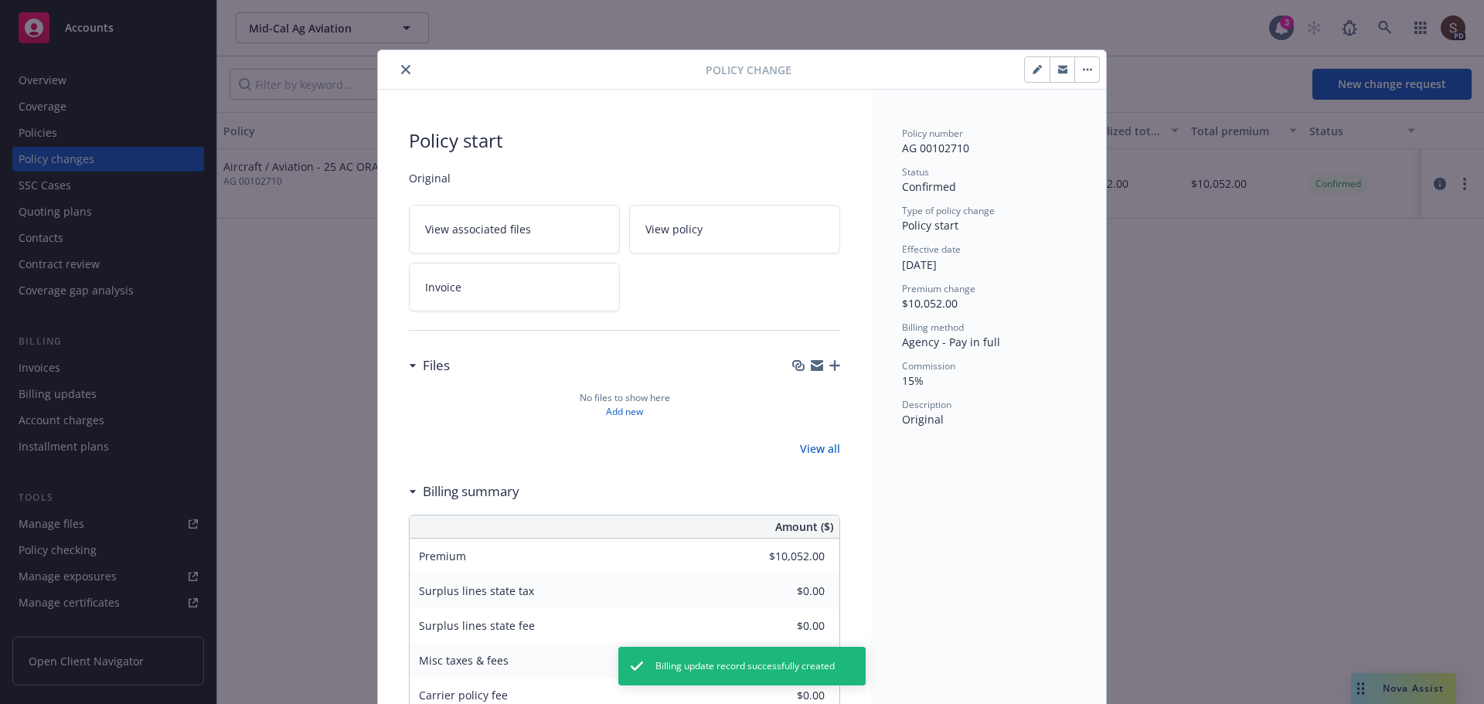
click at [398, 63] on button "close" at bounding box center [406, 69] width 19 height 19
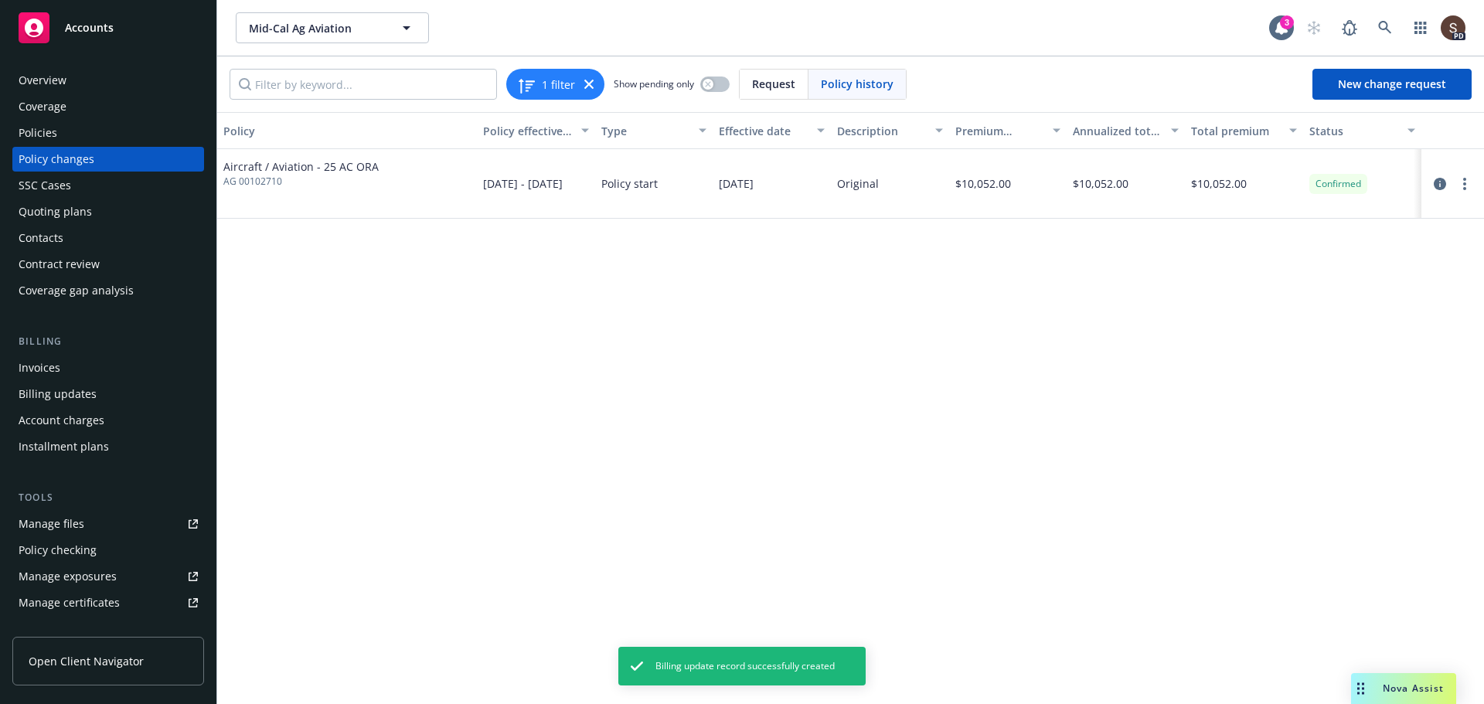
click at [46, 371] on div "Invoices" at bounding box center [40, 368] width 42 height 25
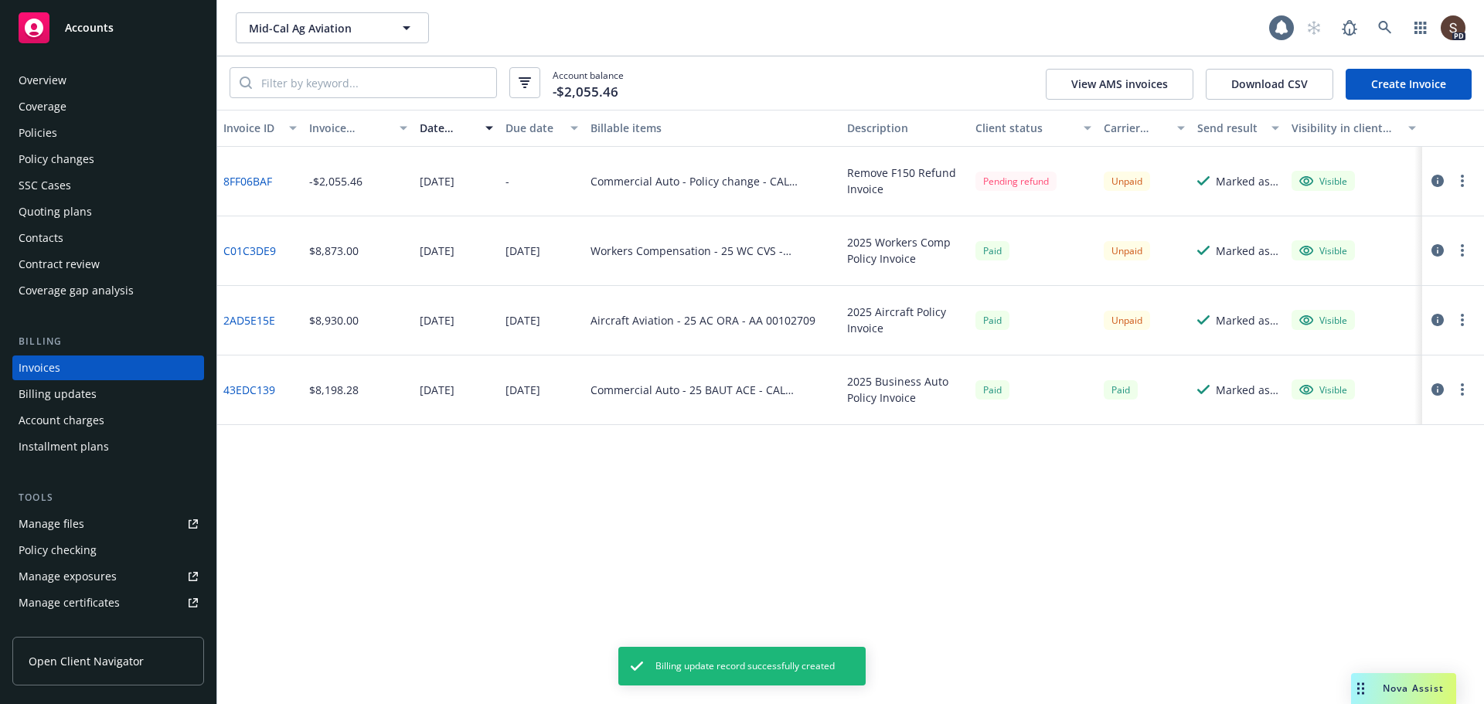
click at [1428, 76] on link "Create Invoice" at bounding box center [1409, 84] width 126 height 31
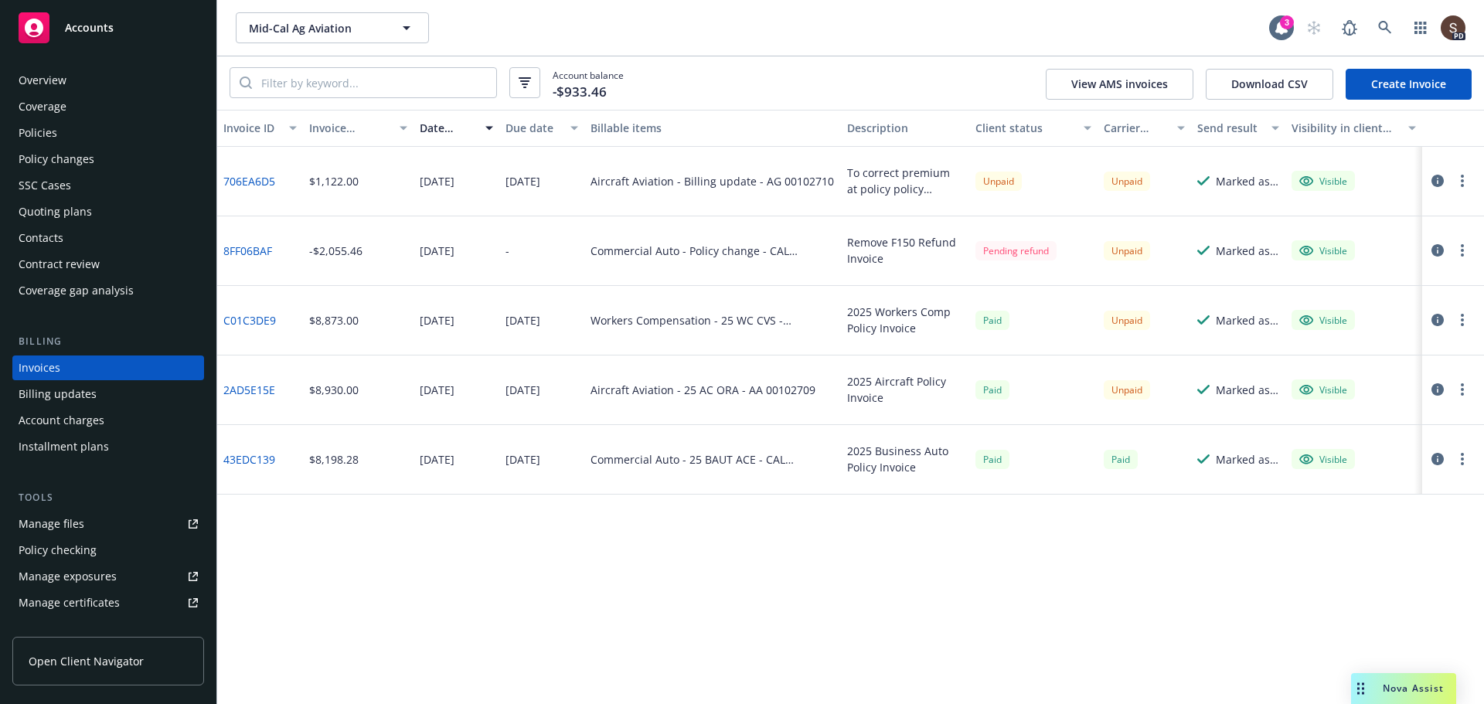
click at [1432, 252] on icon "button" at bounding box center [1438, 250] width 12 height 12
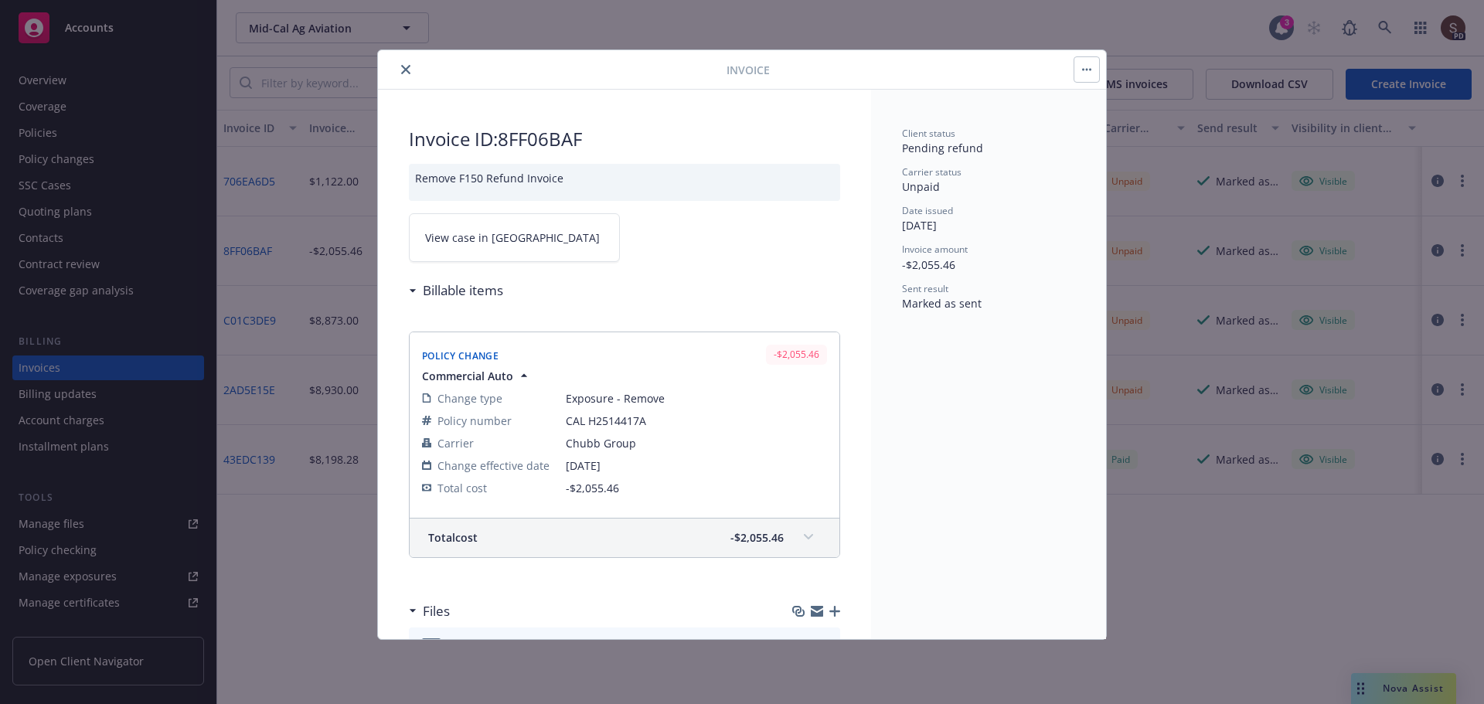
click at [493, 251] on link "View case in SSC" at bounding box center [514, 237] width 211 height 49
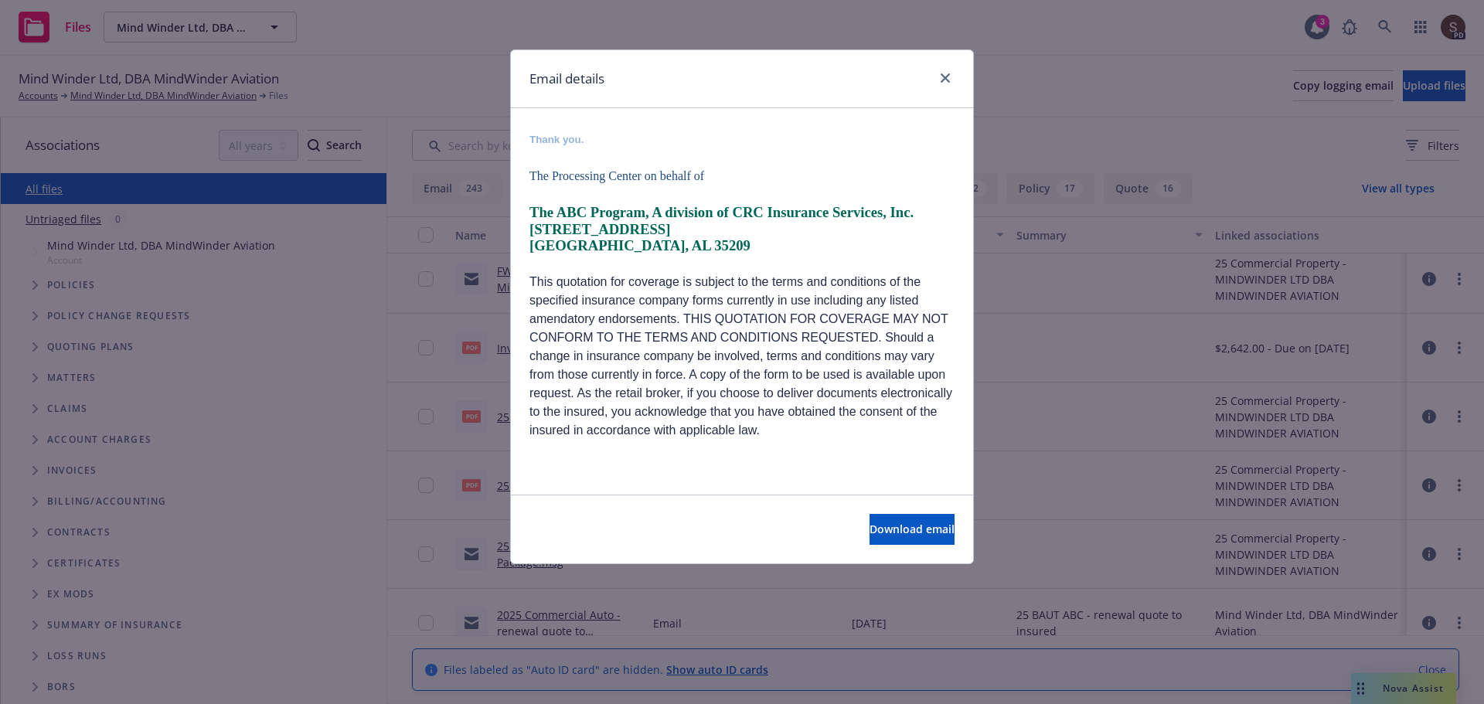
scroll to position [925, 0]
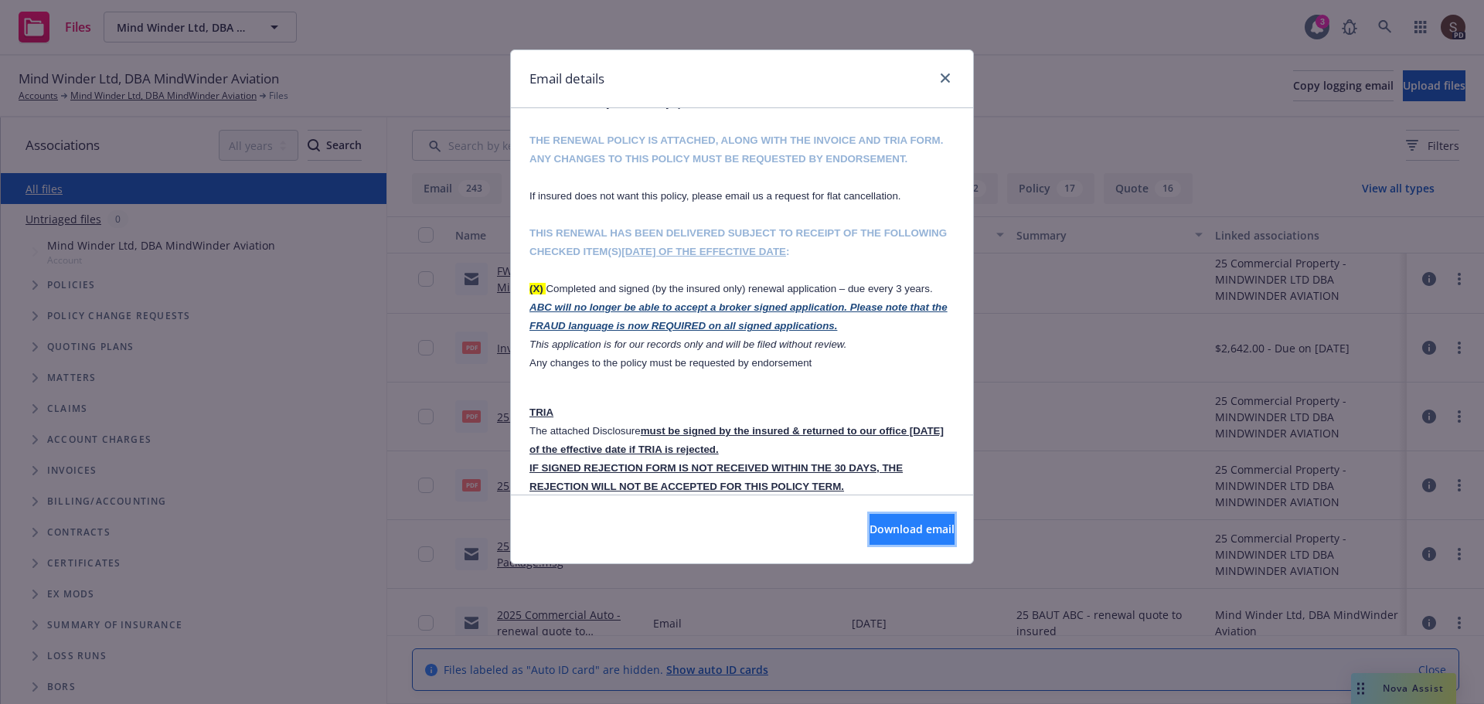
click at [884, 527] on span "Download email" at bounding box center [912, 529] width 85 height 15
click at [945, 79] on icon "close" at bounding box center [945, 77] width 9 height 9
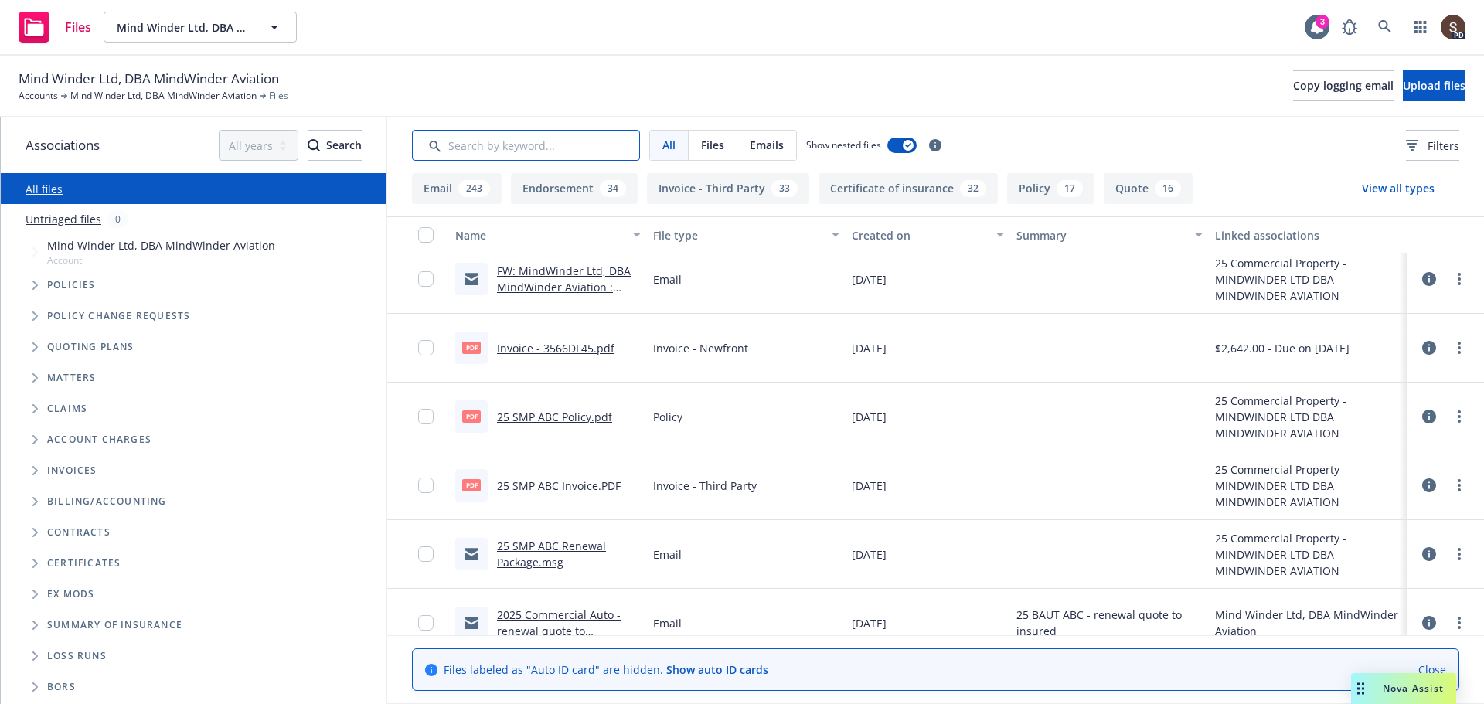
click at [545, 142] on input "Search by keyword..." at bounding box center [526, 145] width 228 height 31
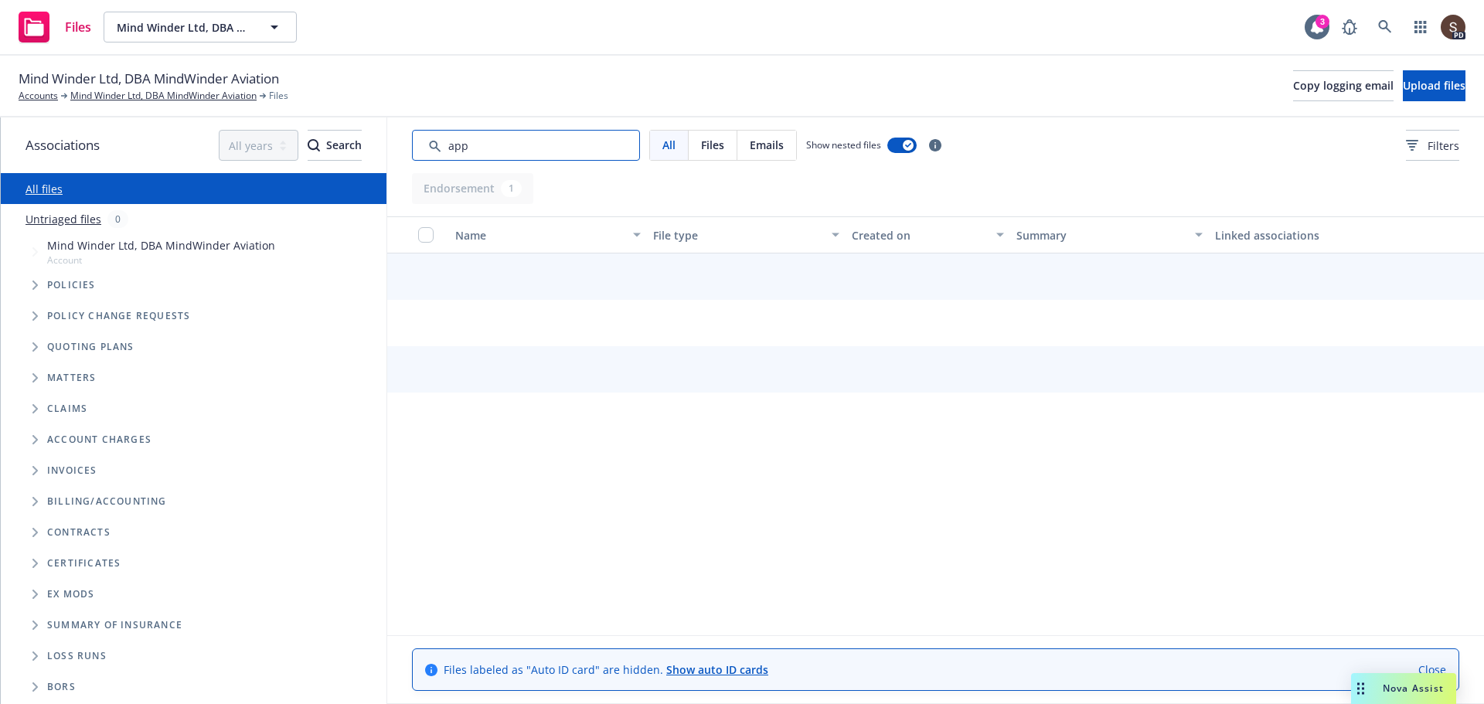
scroll to position [0, 0]
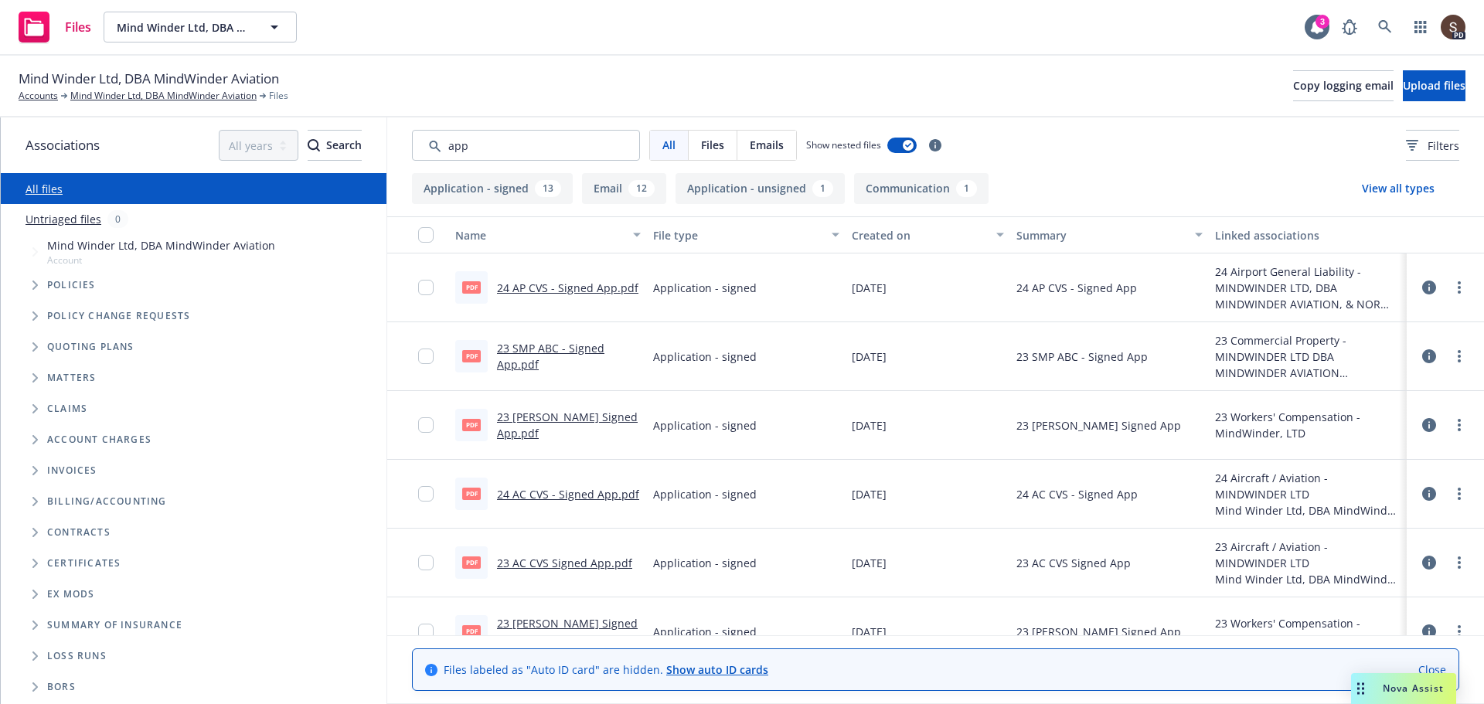
click at [577, 347] on link "23 SMP ABC - Signed App.pdf" at bounding box center [550, 356] width 107 height 31
click at [29, 281] on span "Tree Example" at bounding box center [34, 285] width 25 height 25
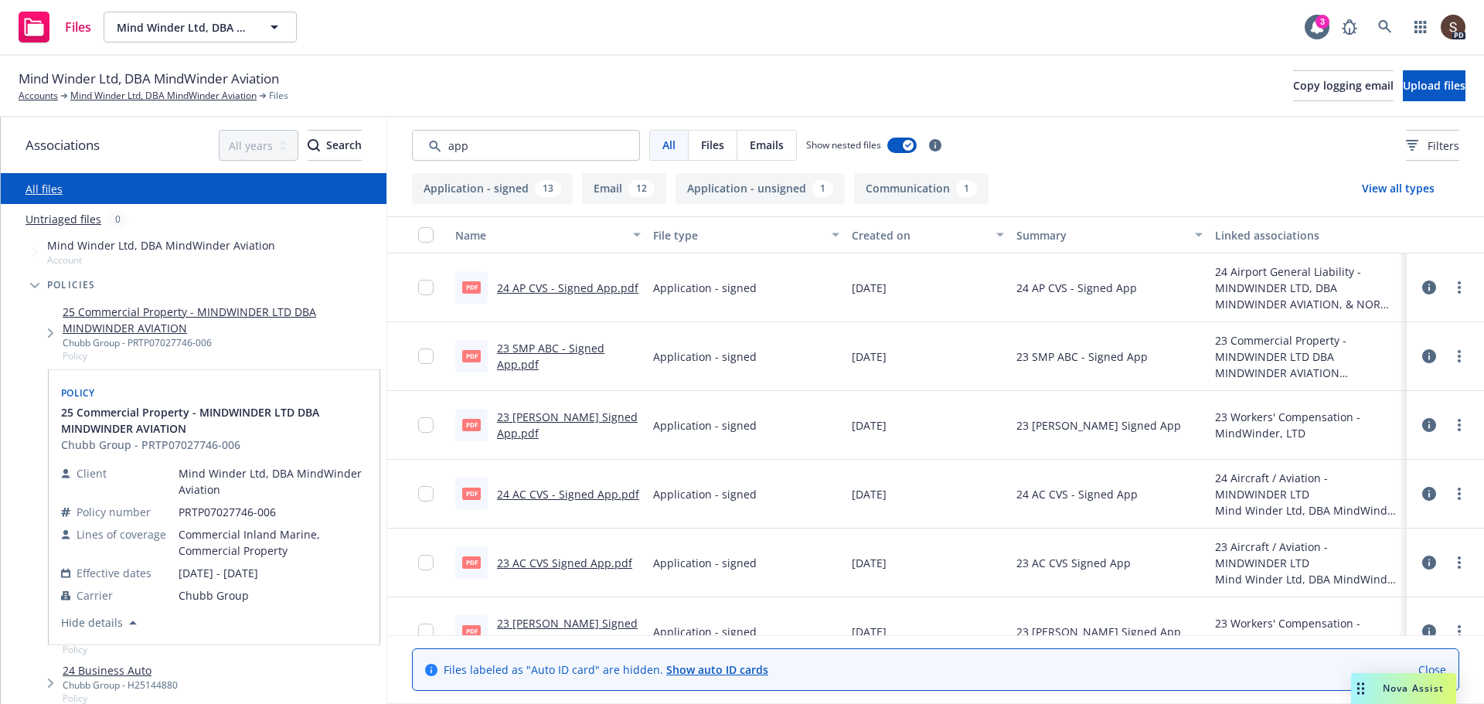
click at [97, 312] on link "25 Commercial Property - MINDWINDER LTD DBA MINDWINDER AVIATION" at bounding box center [222, 320] width 318 height 32
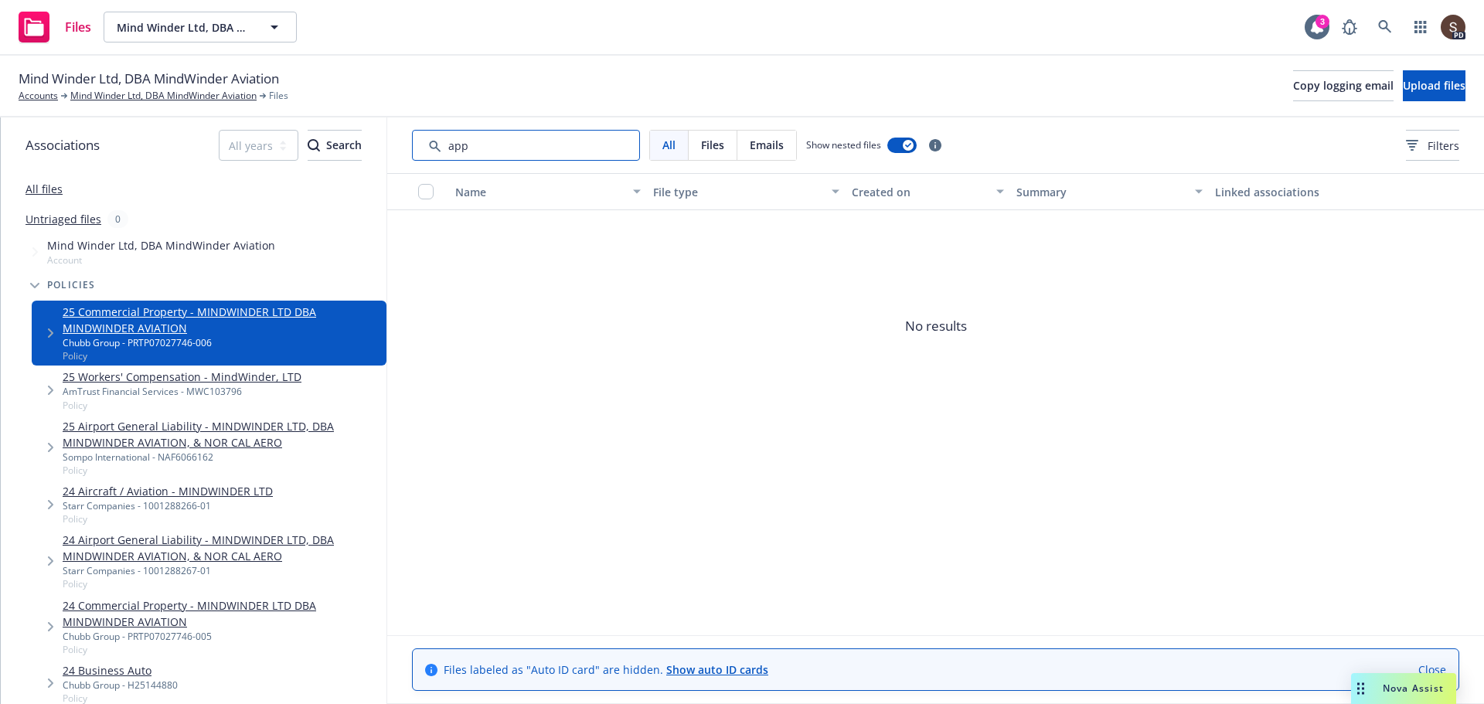
drag, startPoint x: 464, startPoint y: 148, endPoint x: 407, endPoint y: 162, distance: 58.9
click at [407, 162] on div "All Files Emails Show nested files Filters" at bounding box center [935, 146] width 1097 height 56
type input "p"
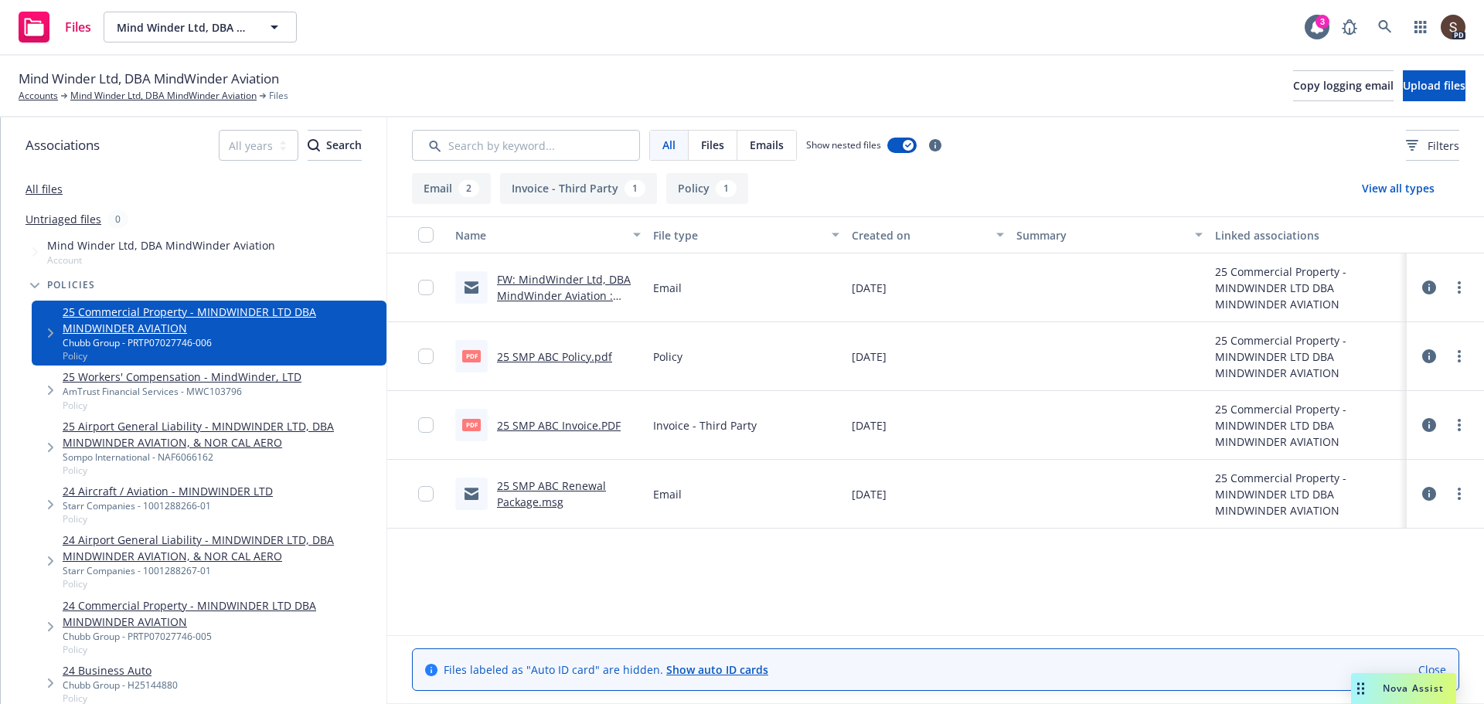
click at [1061, 72] on div "Mind Winder Ltd, DBA MindWinder Aviation Accounts Mind Winder Ltd, DBA MindWind…" at bounding box center [742, 86] width 1447 height 34
click at [567, 352] on link "25 SMP ABC Policy.pdf" at bounding box center [554, 356] width 115 height 15
click at [516, 141] on input "Search by keyword..." at bounding box center [526, 145] width 228 height 31
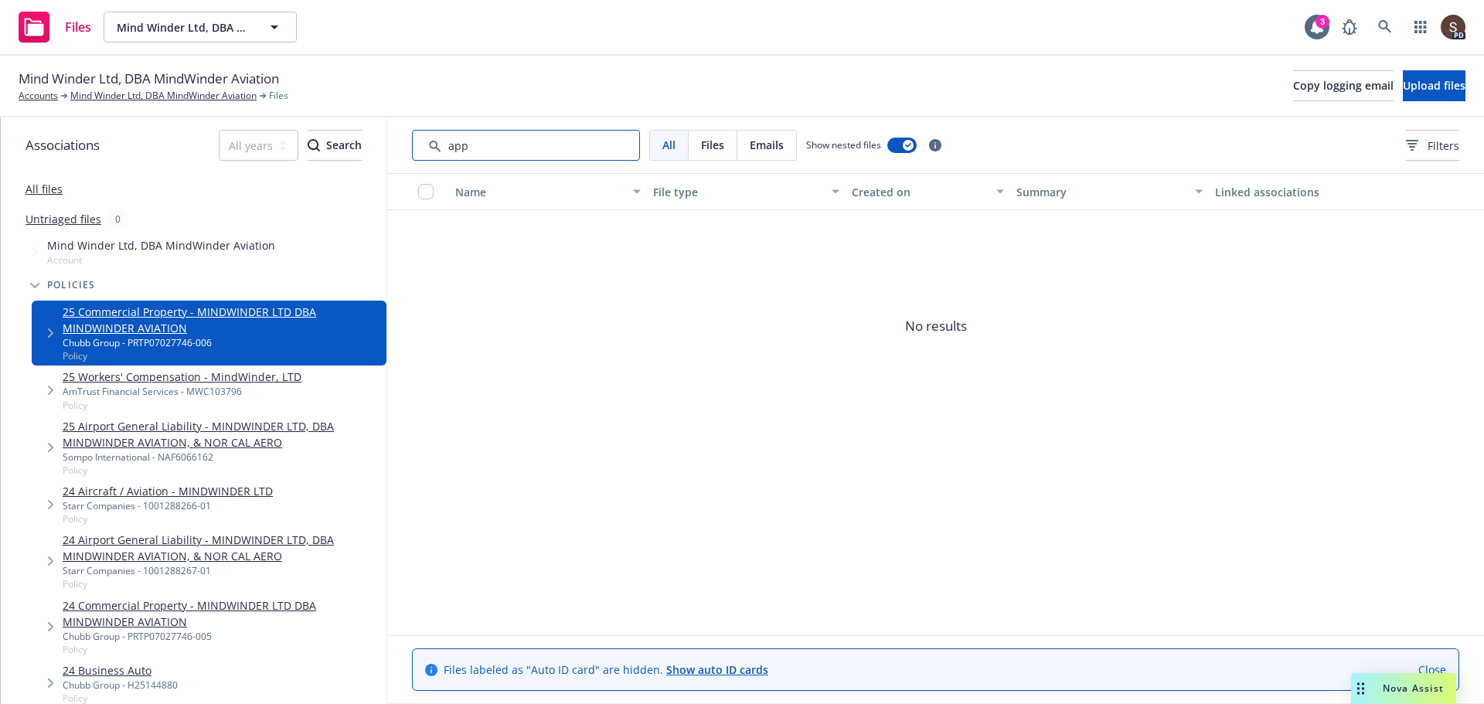
type input "app"
click at [42, 182] on link "All files" at bounding box center [44, 189] width 37 height 15
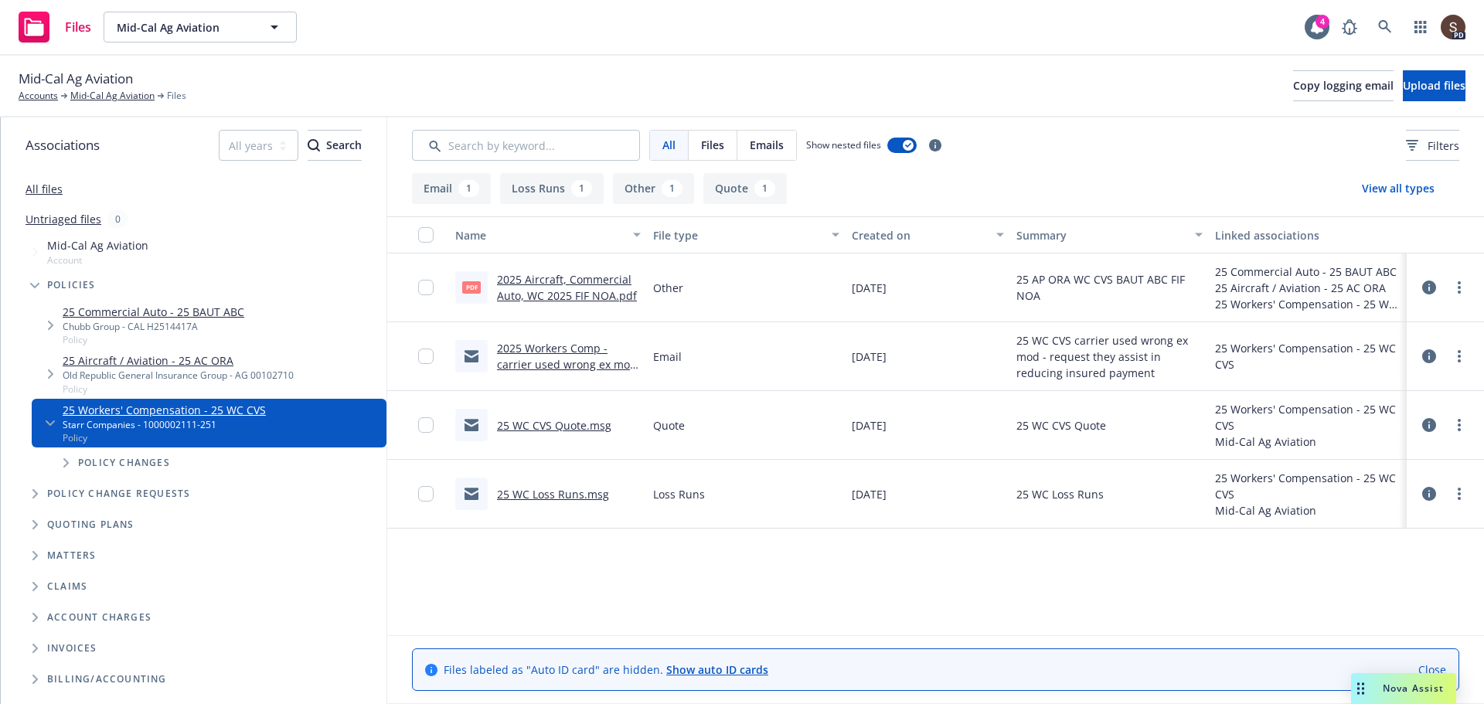
click at [25, 186] on div "All files" at bounding box center [194, 188] width 386 height 31
click at [39, 189] on link "All files" at bounding box center [44, 189] width 37 height 15
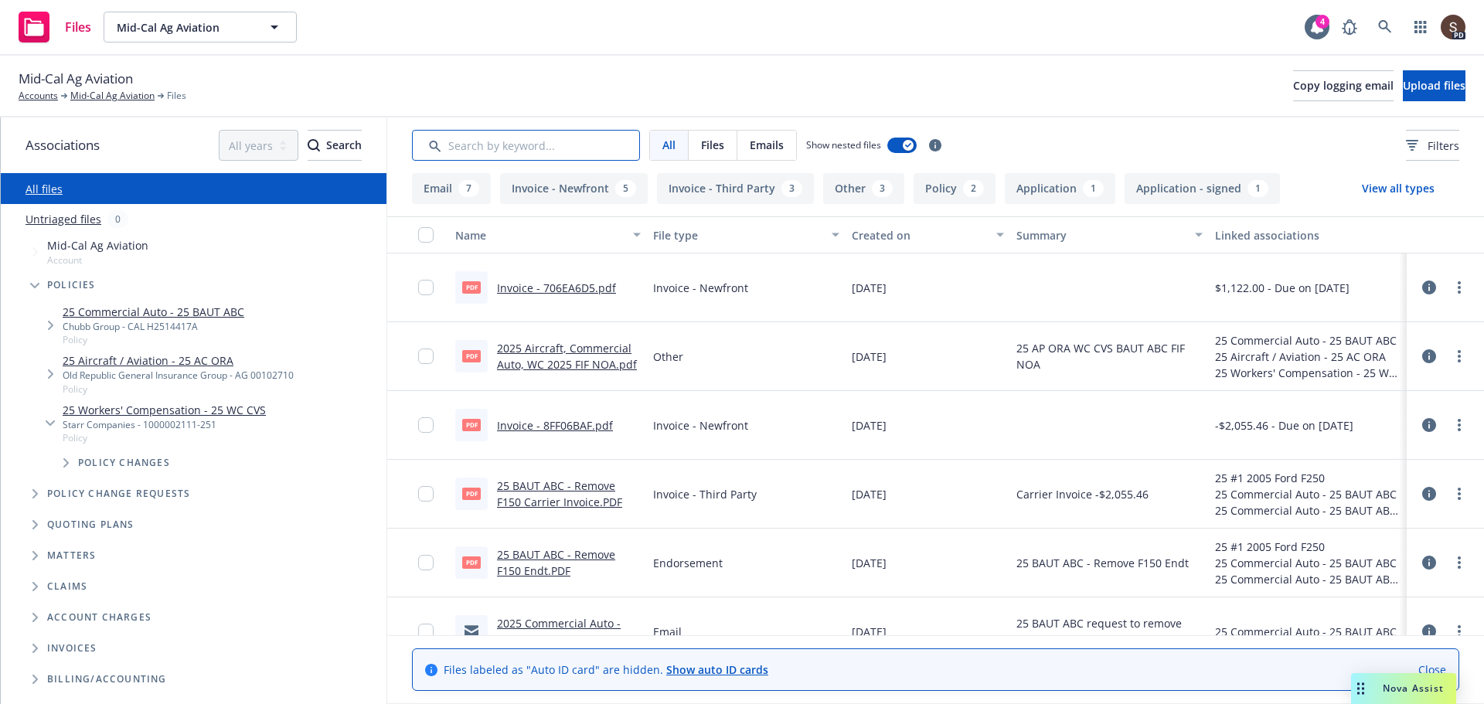
click at [464, 141] on input "Search by keyword..." at bounding box center [526, 145] width 228 height 31
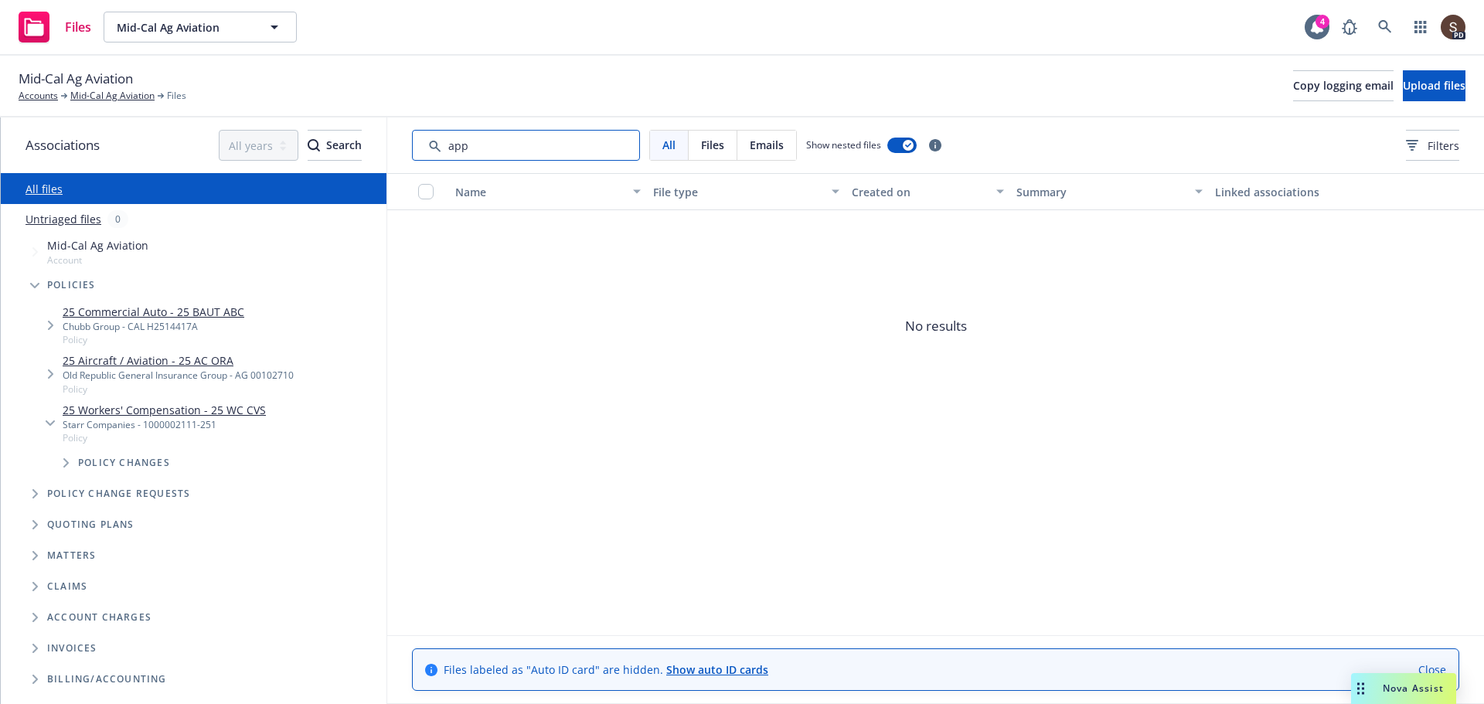
type input "app"
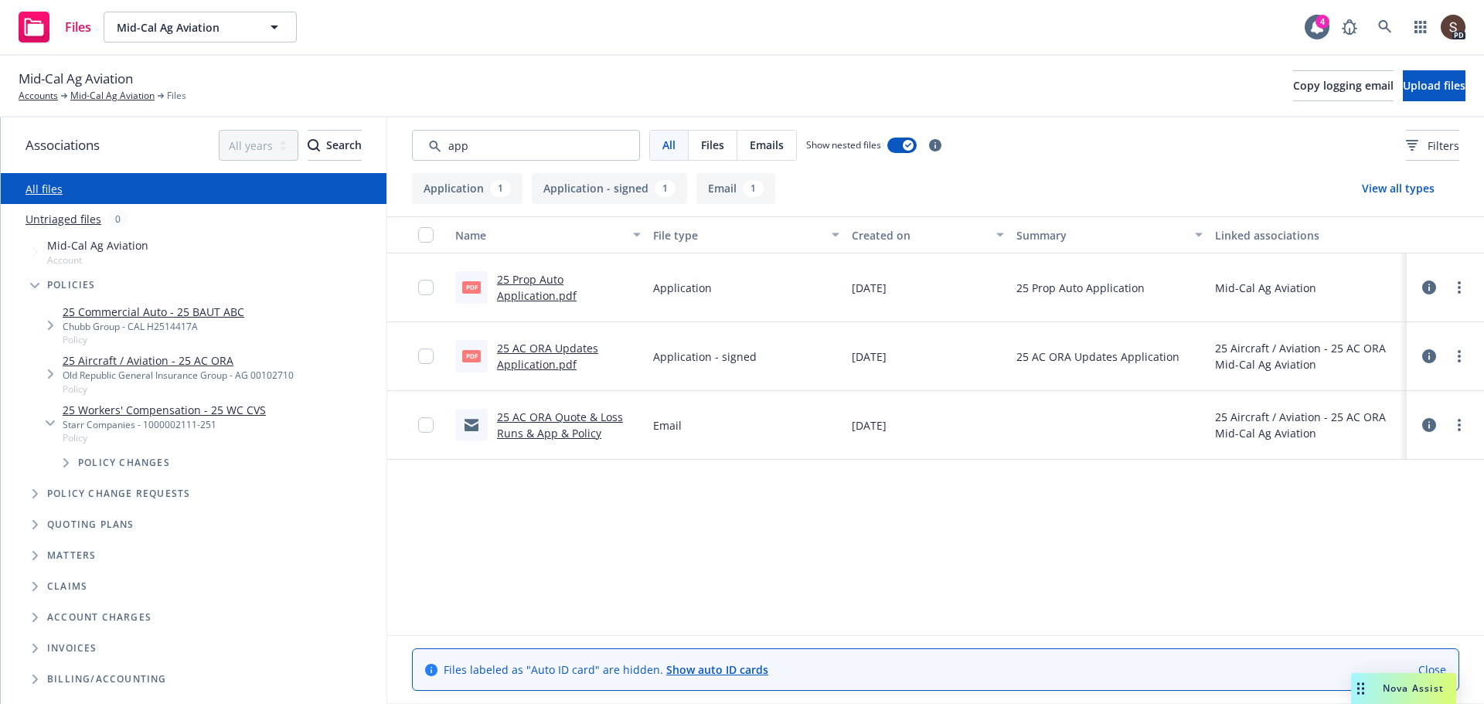
click at [540, 295] on link "25 Prop Auto Application.pdf" at bounding box center [537, 287] width 80 height 31
click at [563, 347] on link "25 AC ORA Updates Application.pdf" at bounding box center [547, 356] width 101 height 31
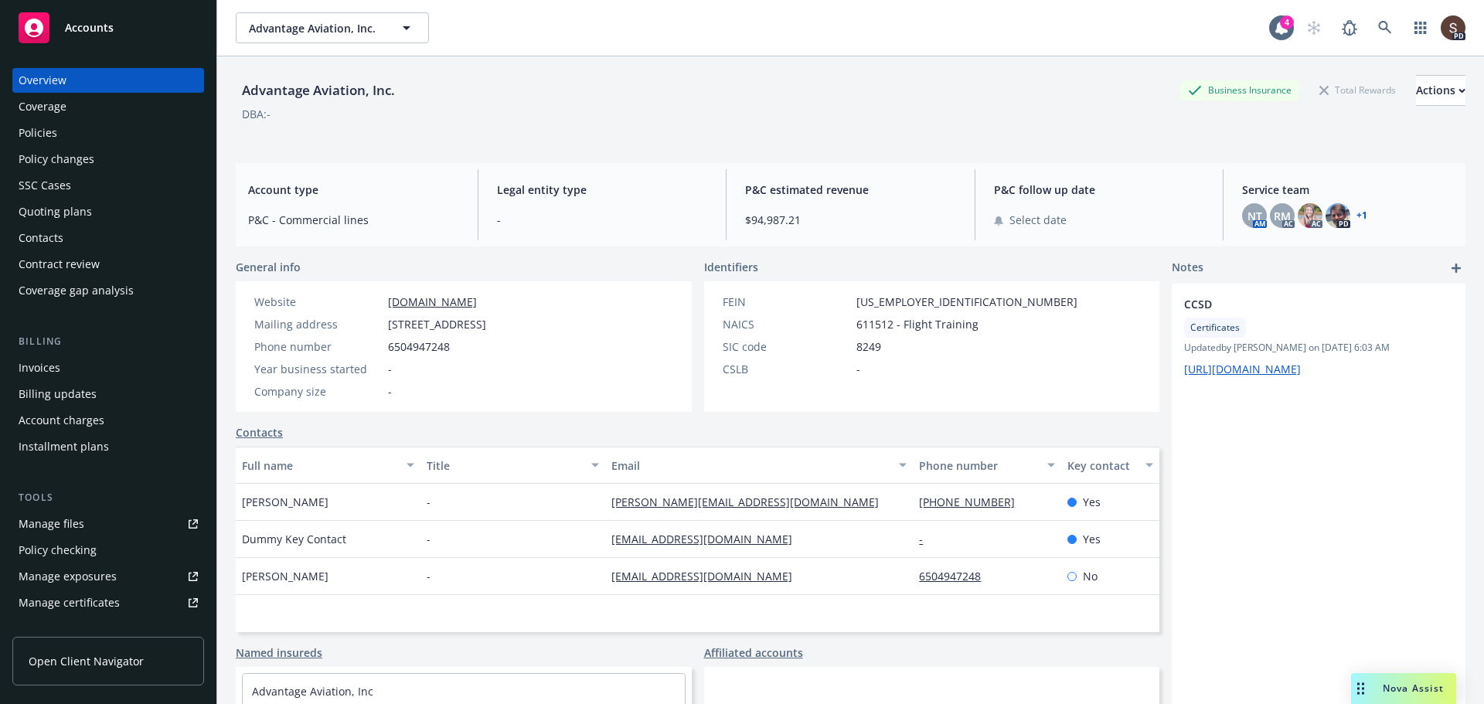
click at [32, 124] on div "Policies" at bounding box center [38, 133] width 39 height 25
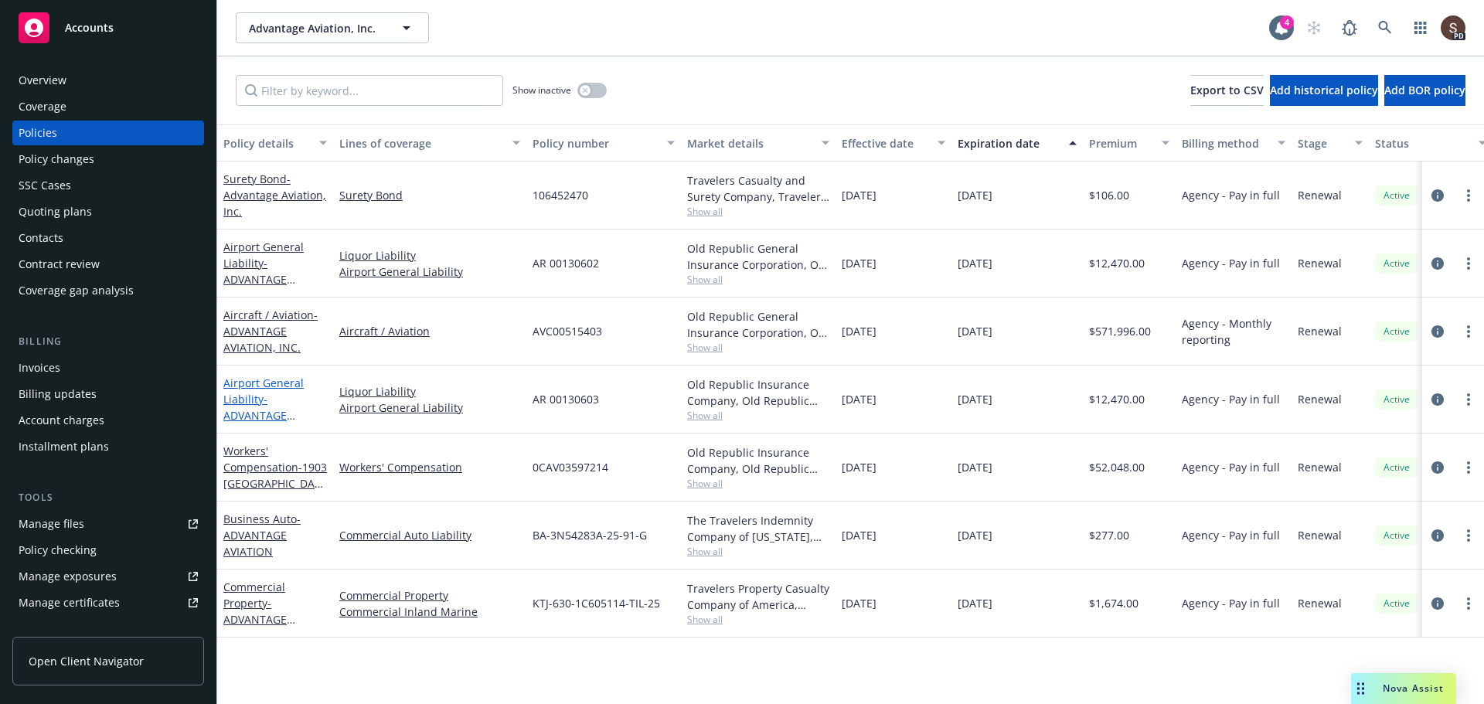
click at [285, 379] on link "Airport General Liability - ADVANTAGE AVIATION, INC" at bounding box center [263, 407] width 80 height 63
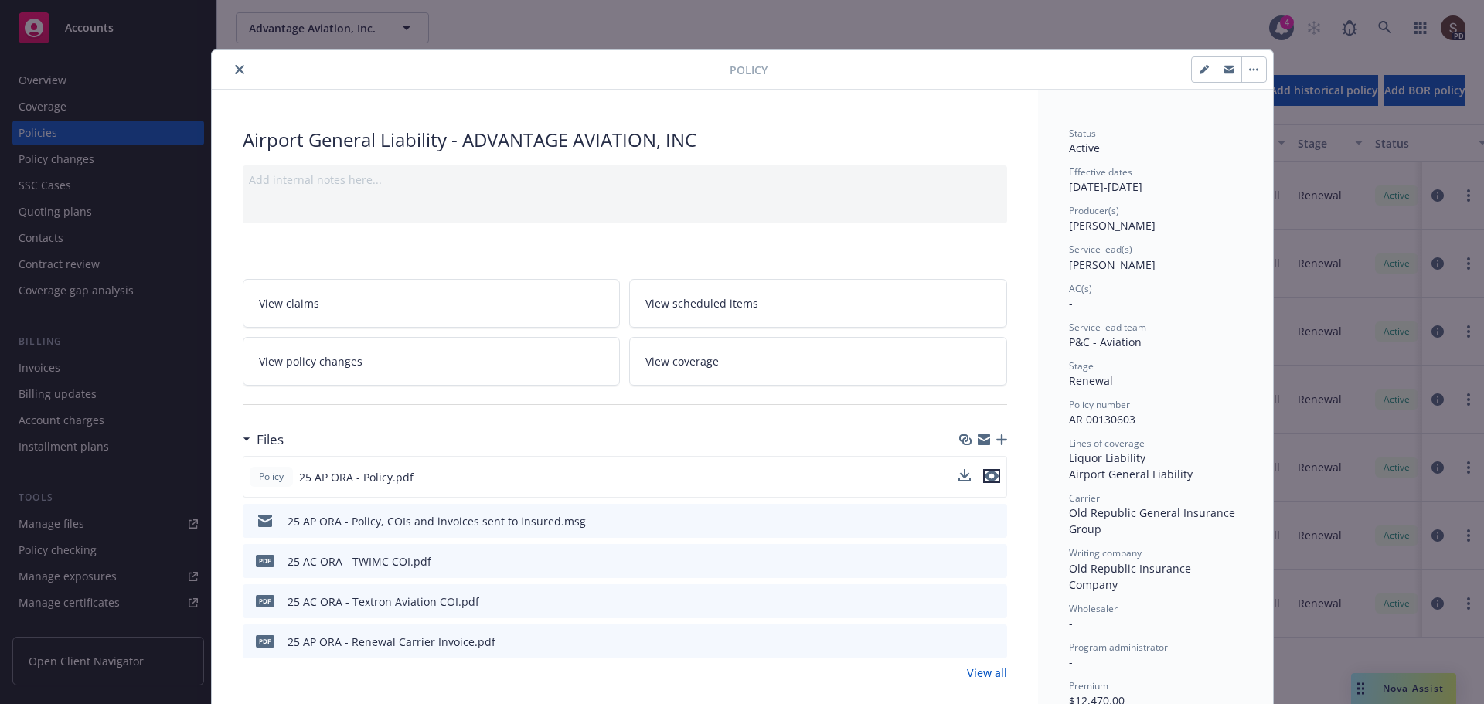
click at [985, 471] on icon "preview file" at bounding box center [992, 476] width 14 height 11
